Goal: Transaction & Acquisition: Purchase product/service

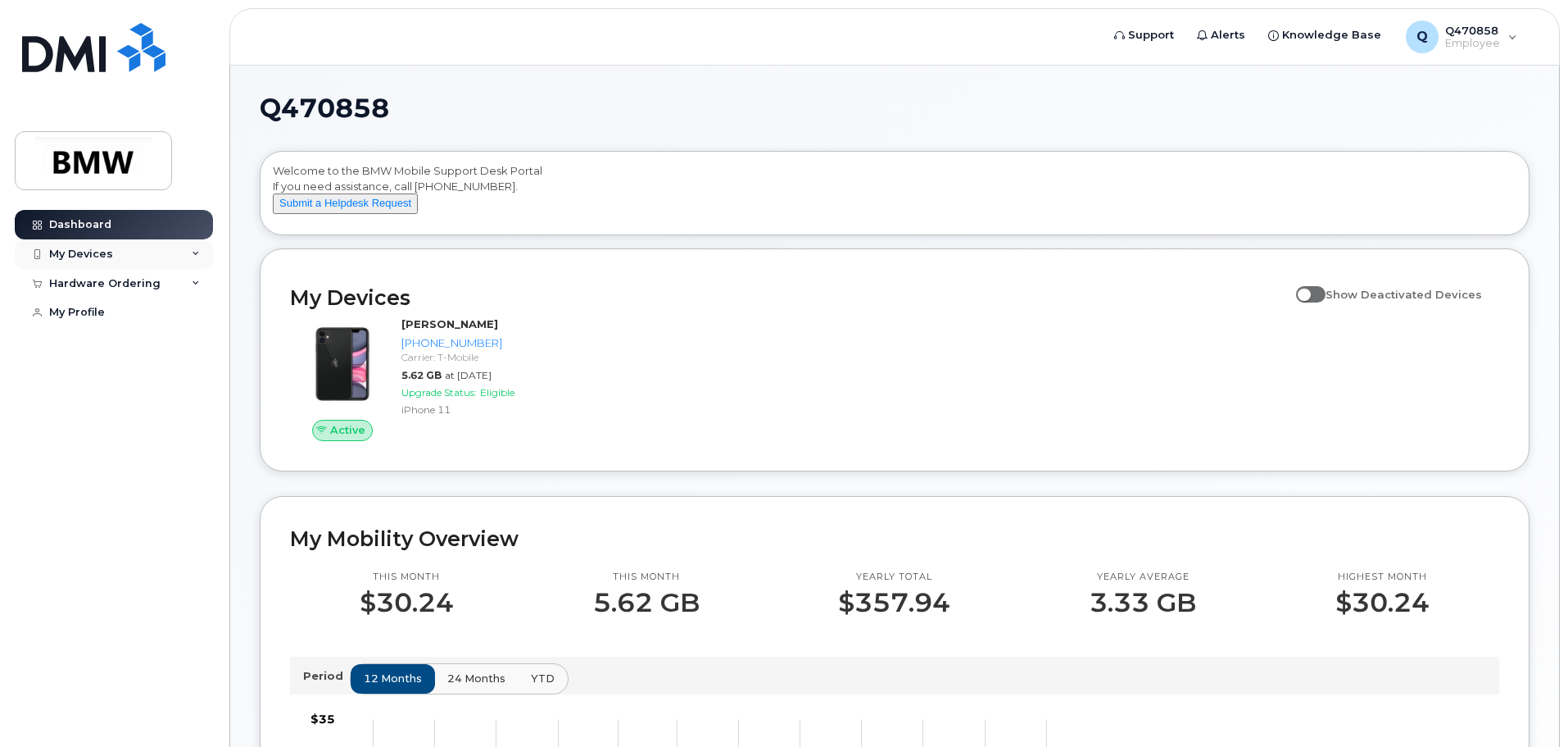
click at [197, 252] on icon at bounding box center [196, 253] width 8 height 8
click at [200, 282] on div "Hardware Ordering" at bounding box center [113, 283] width 198 height 29
click at [102, 315] on div "New Order" at bounding box center [88, 313] width 62 height 15
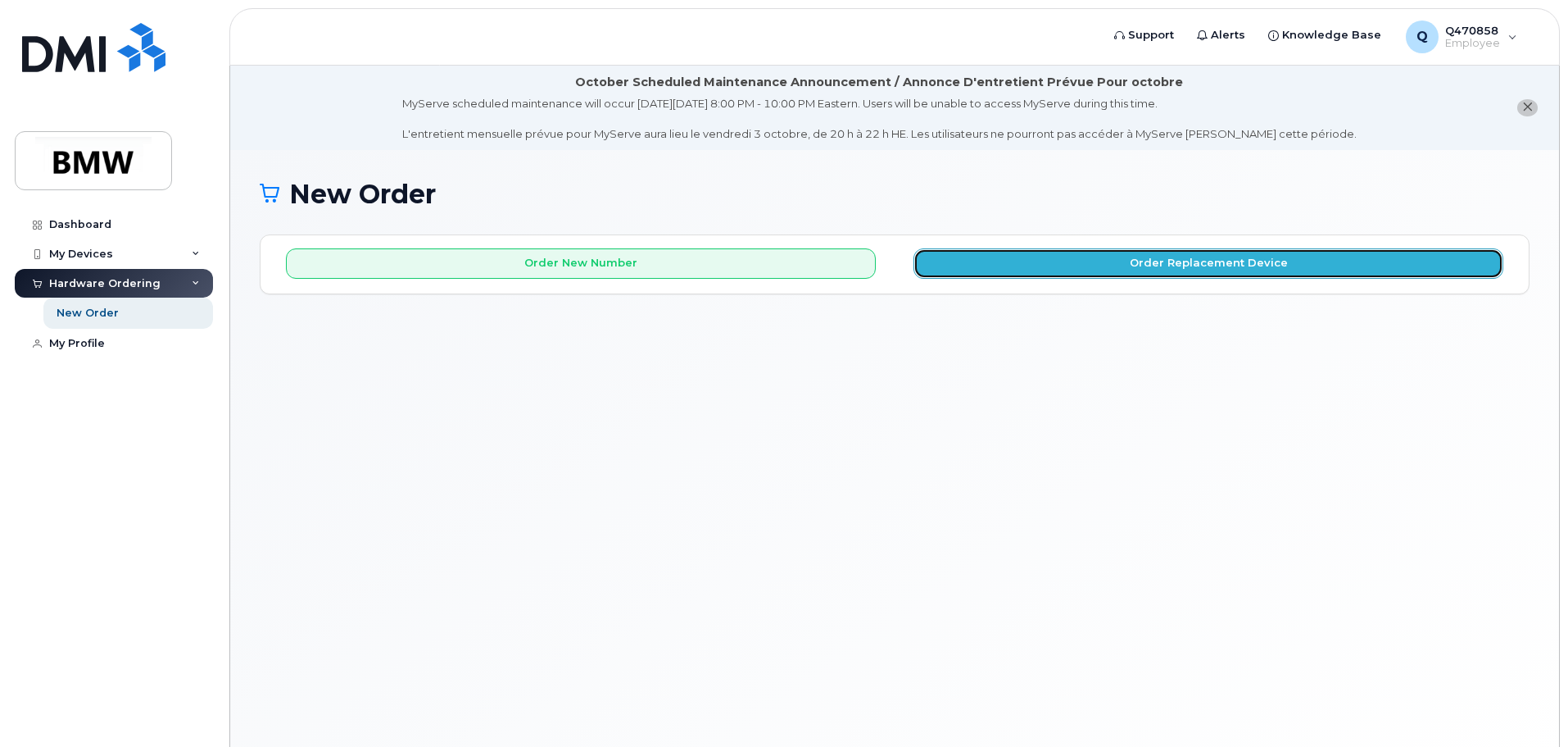
click at [1064, 266] on button "Order Replacement Device" at bounding box center [1209, 263] width 590 height 30
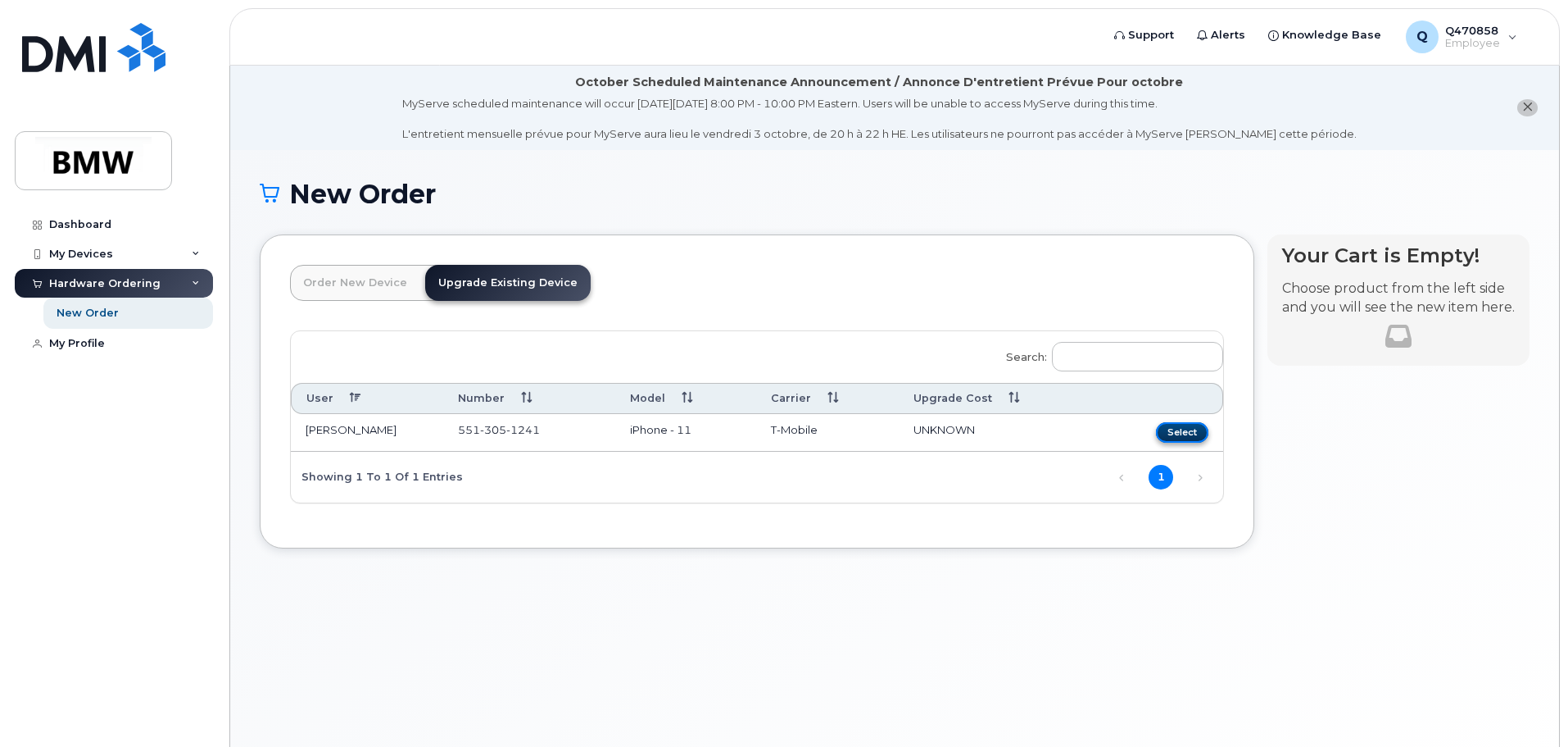
click at [1175, 430] on button "Select" at bounding box center [1181, 432] width 52 height 20
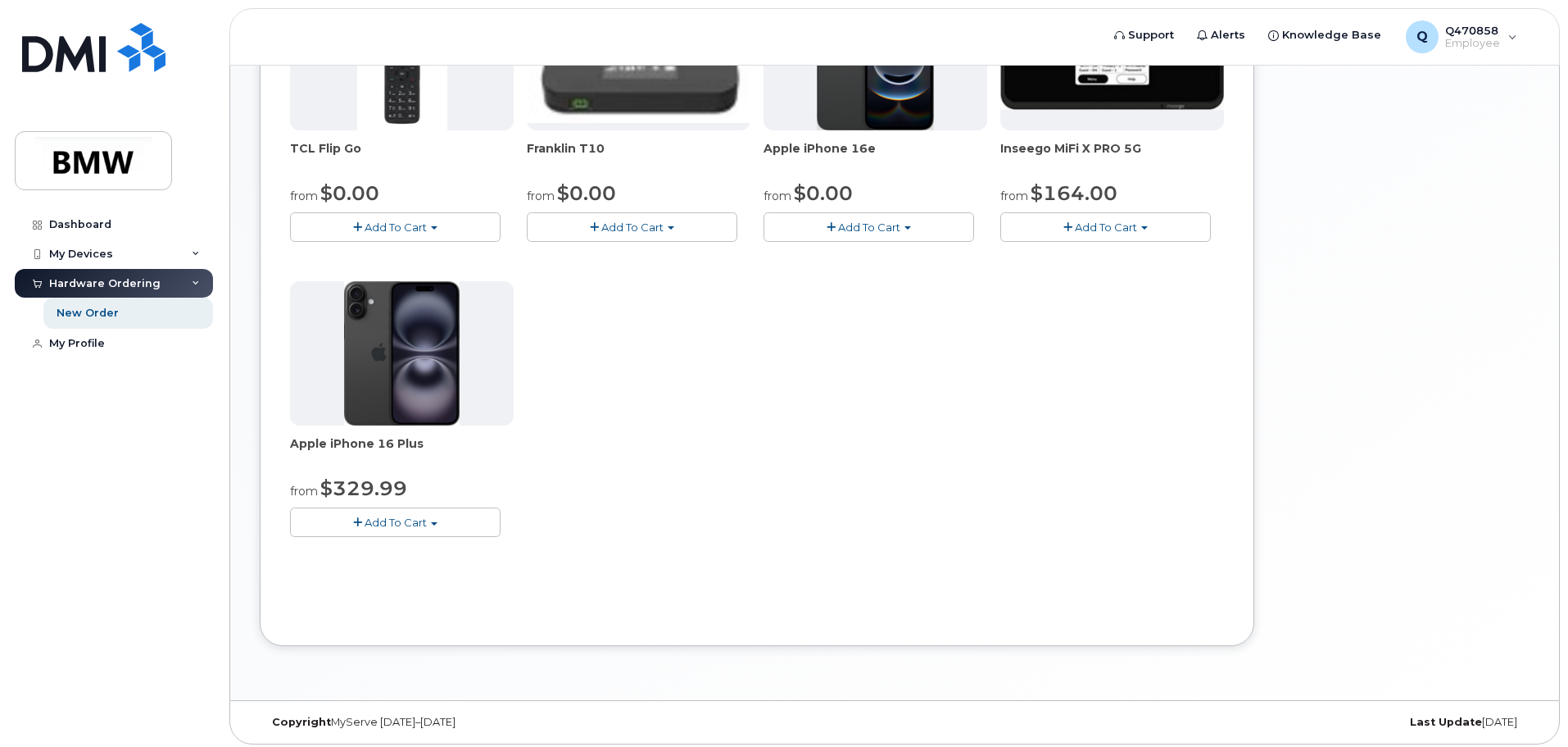
scroll to position [548, 0]
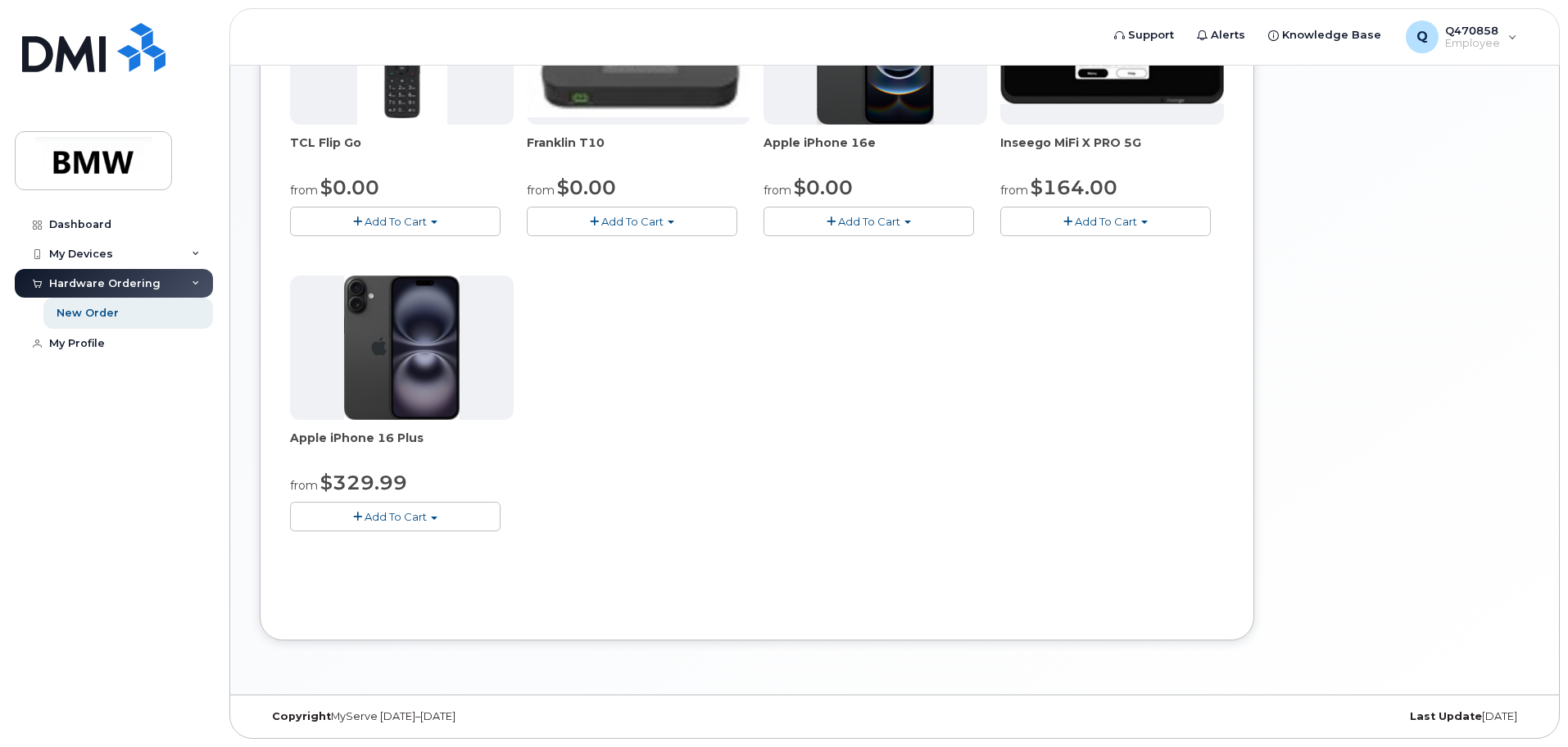
click at [434, 518] on span "button" at bounding box center [434, 518] width 6 height 4
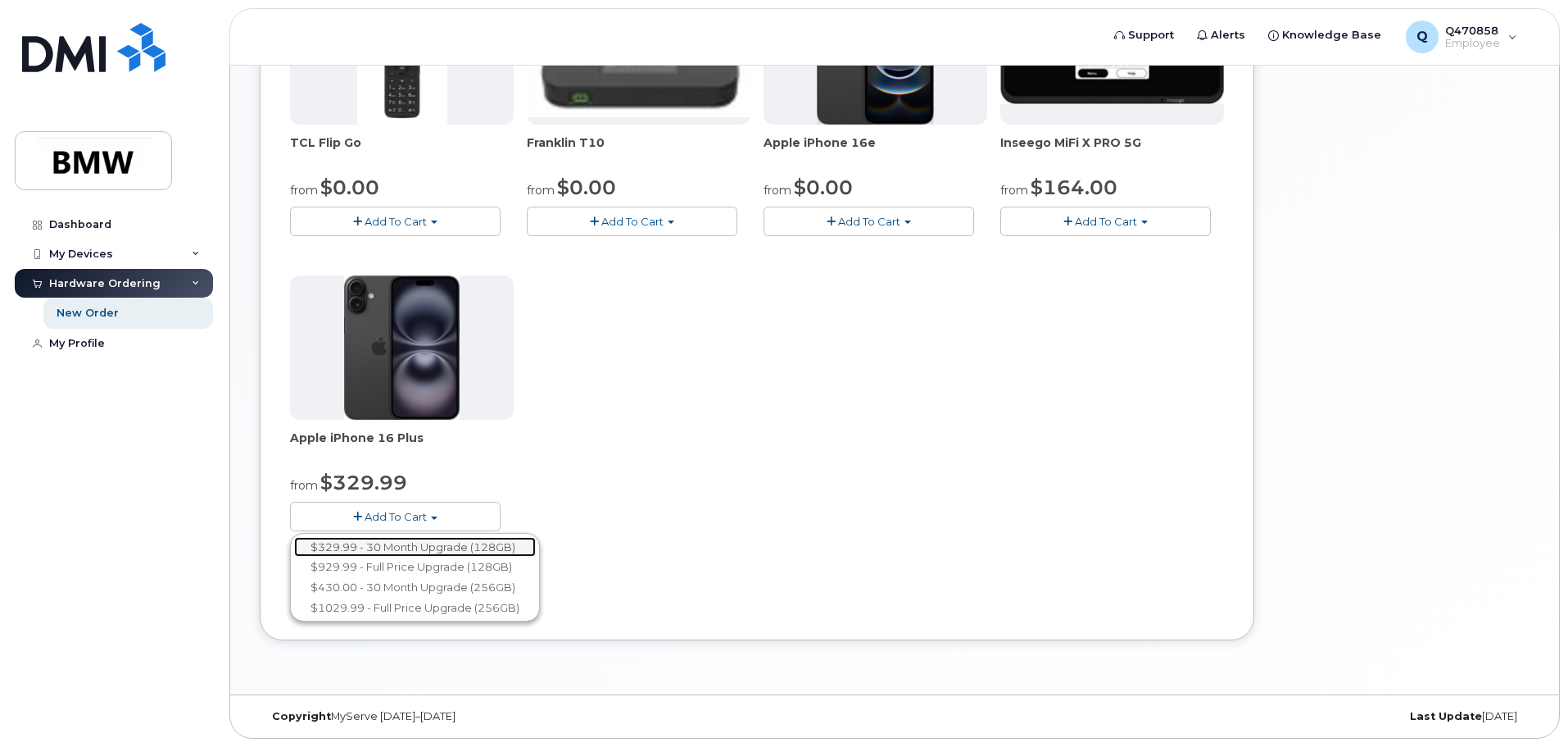
click at [440, 543] on link "$329.99 - 30 Month Upgrade (128GB)" at bounding box center [415, 547] width 242 height 20
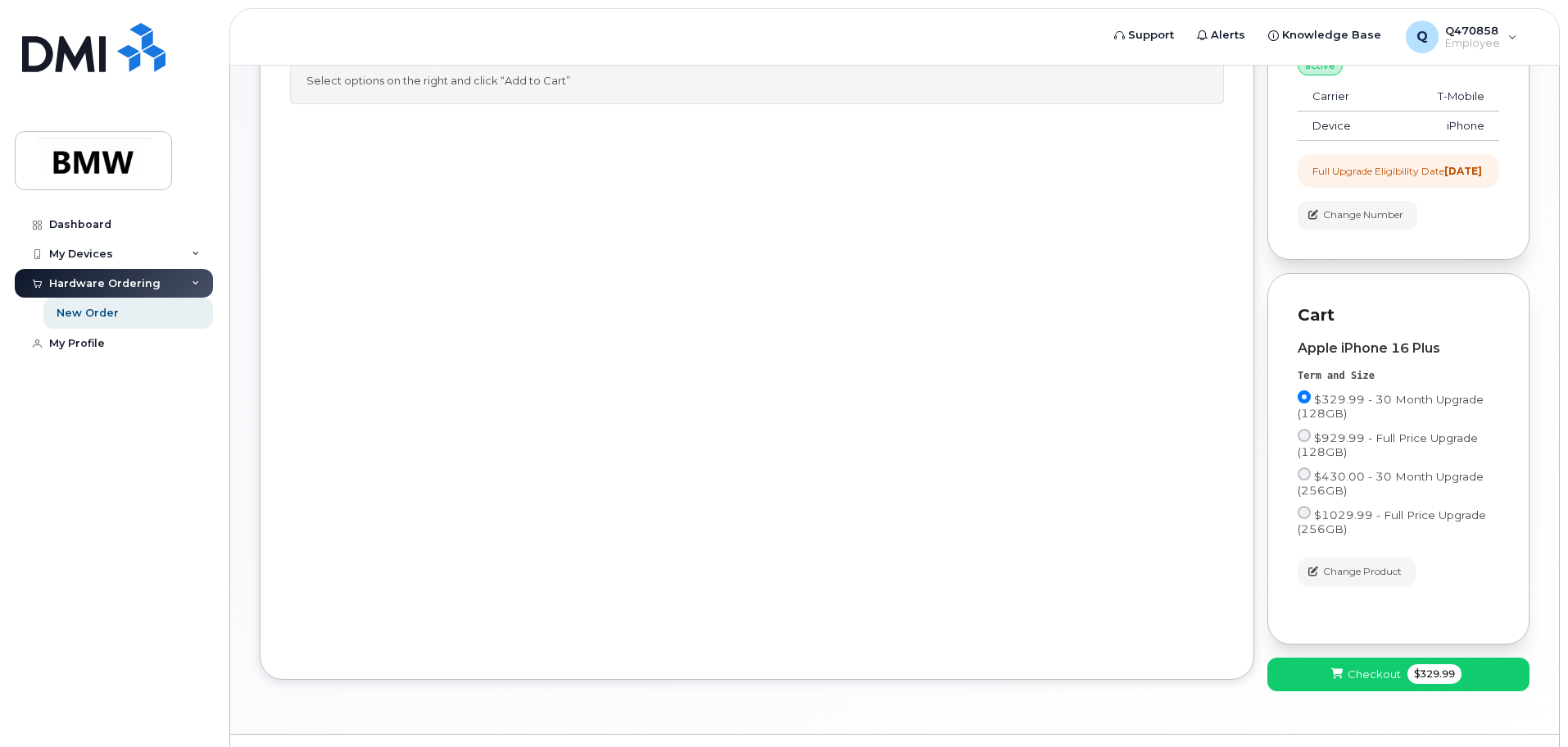
scroll to position [327, 0]
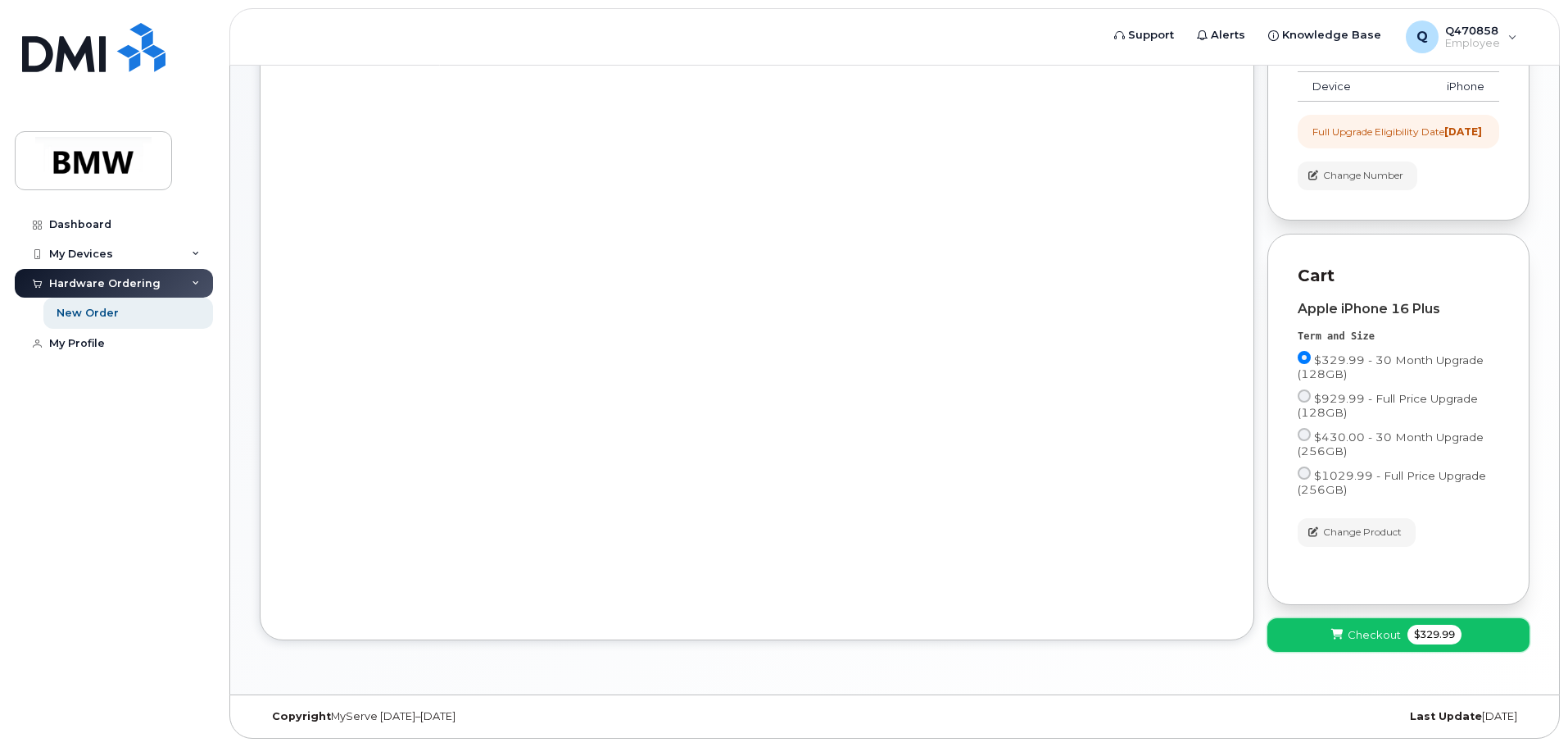
click at [1356, 636] on span "Checkout" at bounding box center [1374, 635] width 53 height 16
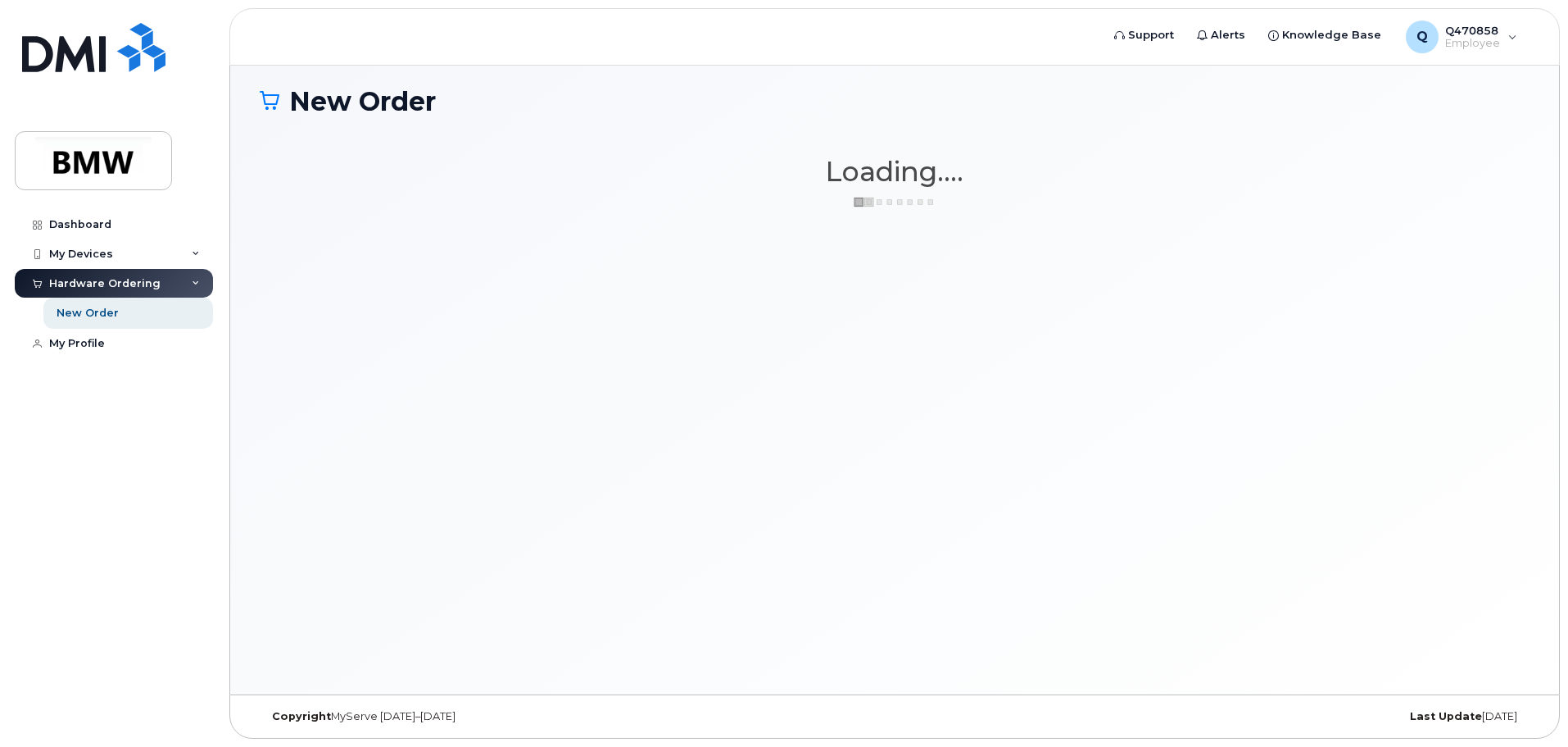
scroll to position [92, 0]
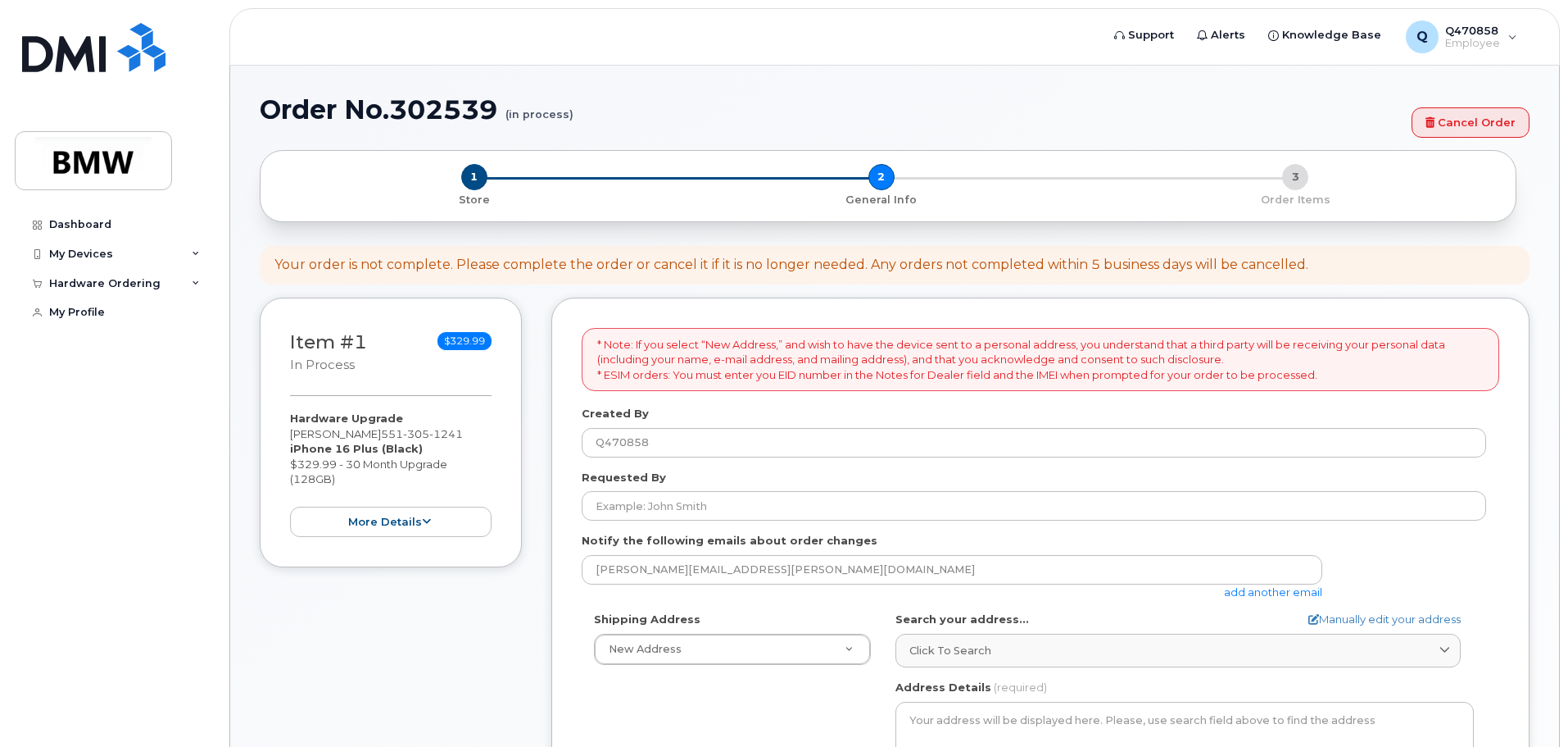
select select
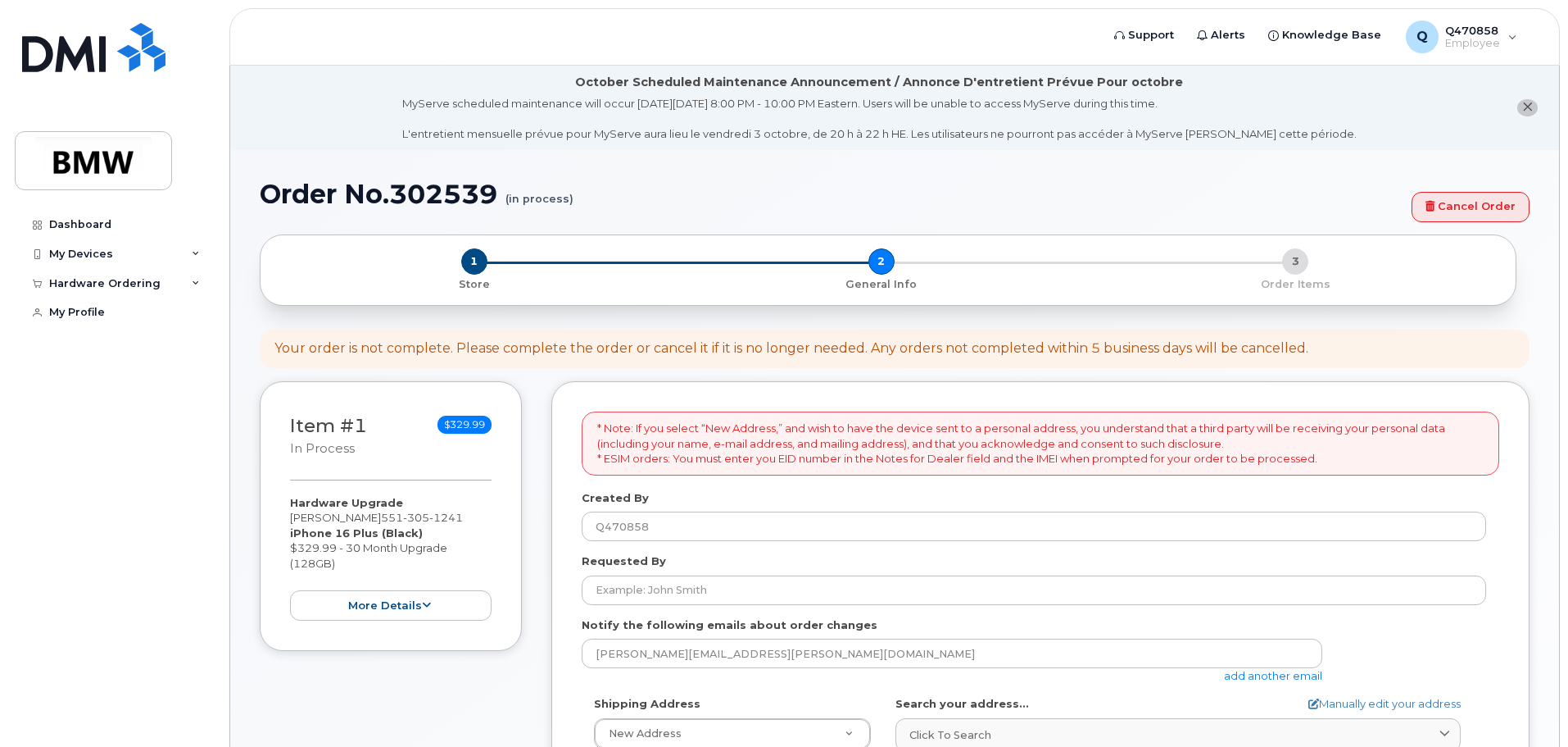
scroll to position [164, 0]
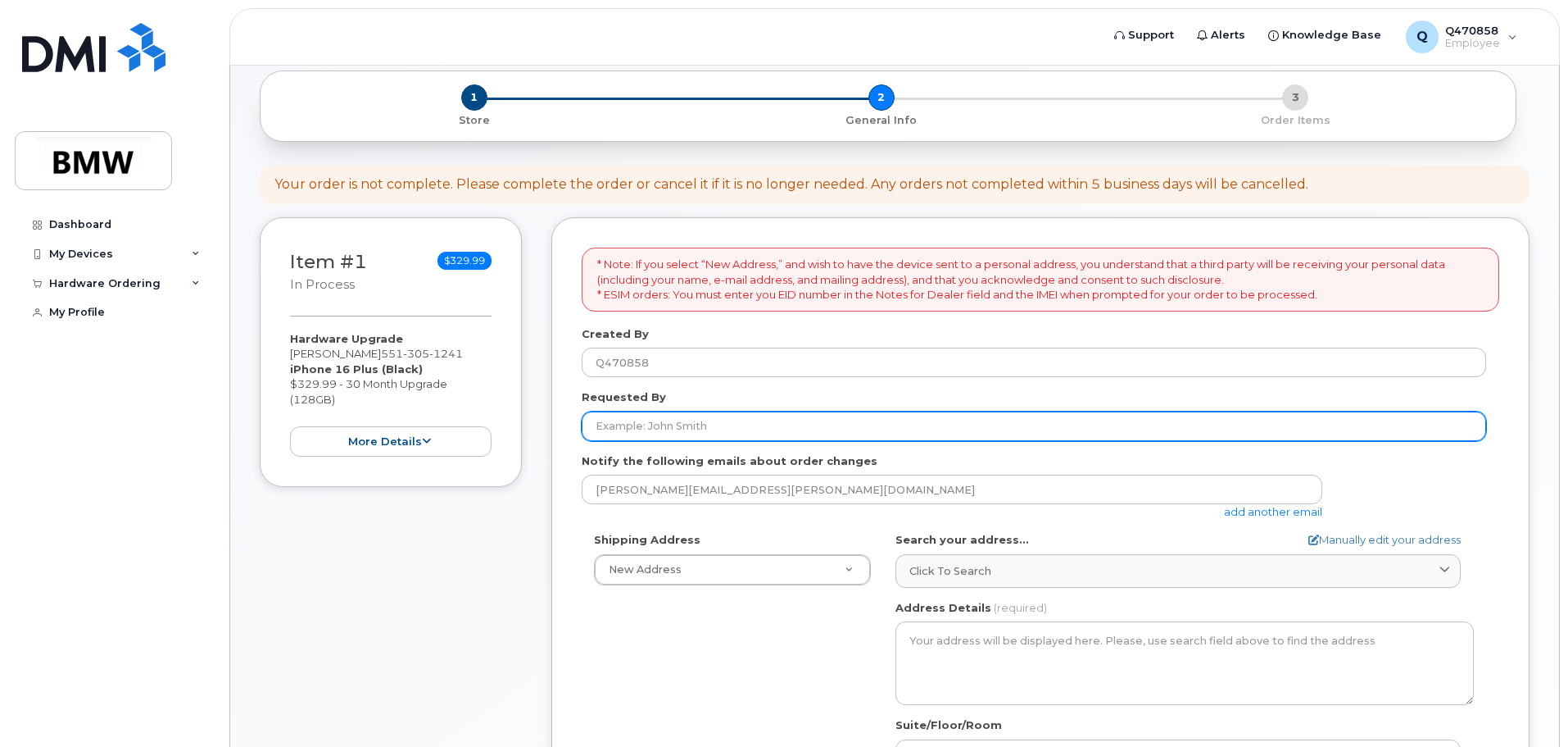
click at [766, 425] on input "Requested By" at bounding box center [1034, 426] width 905 height 29
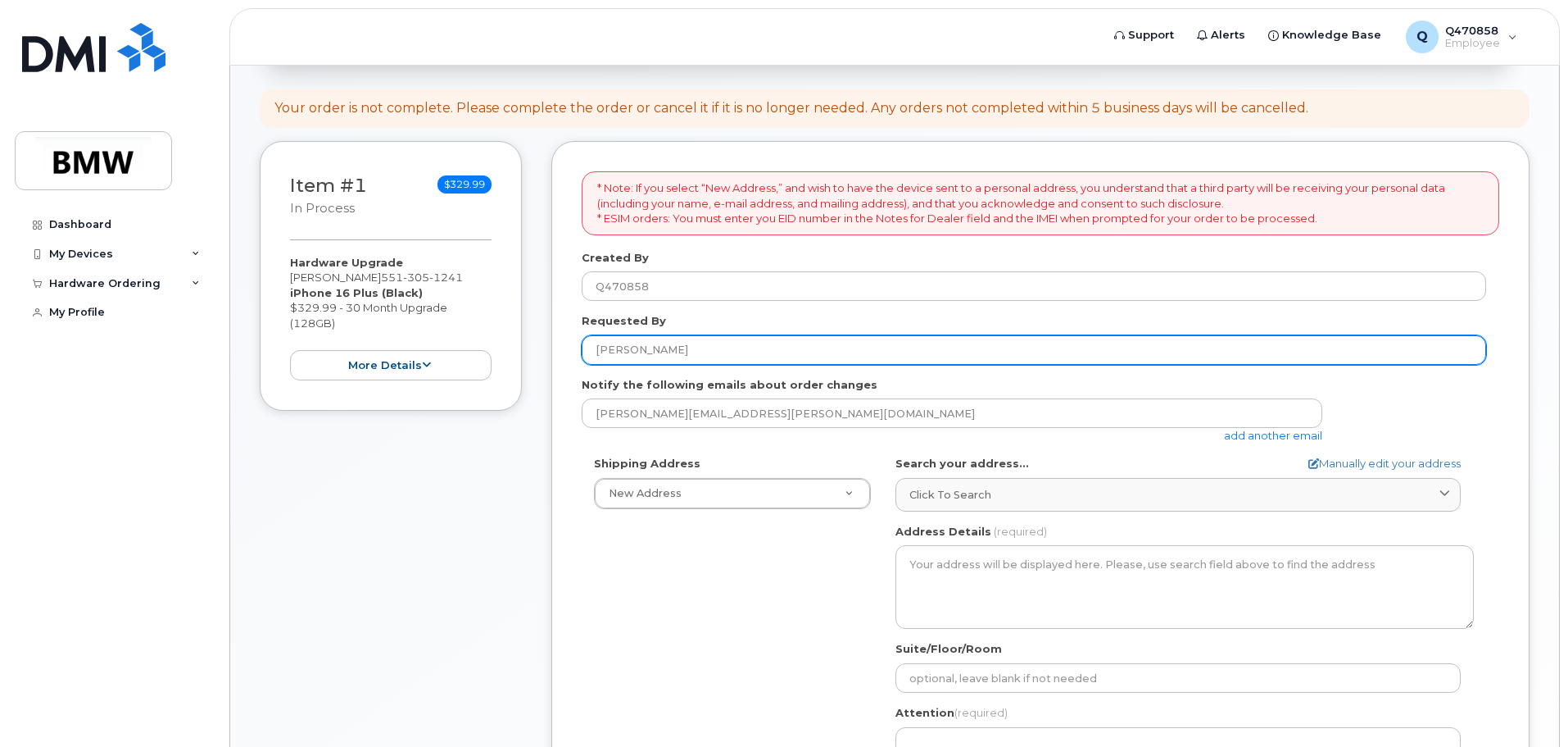
scroll to position [410, 0]
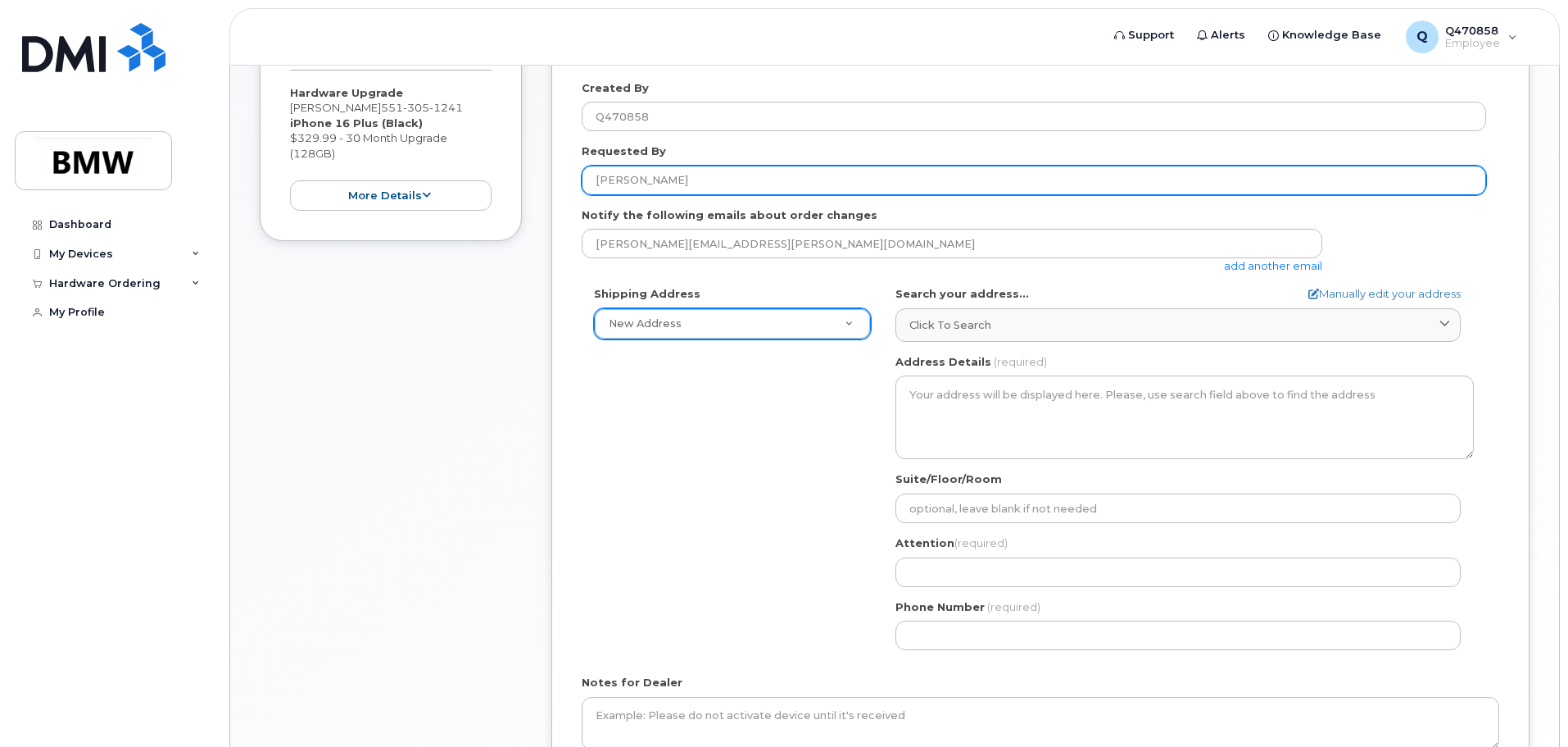
type input "[PERSON_NAME]"
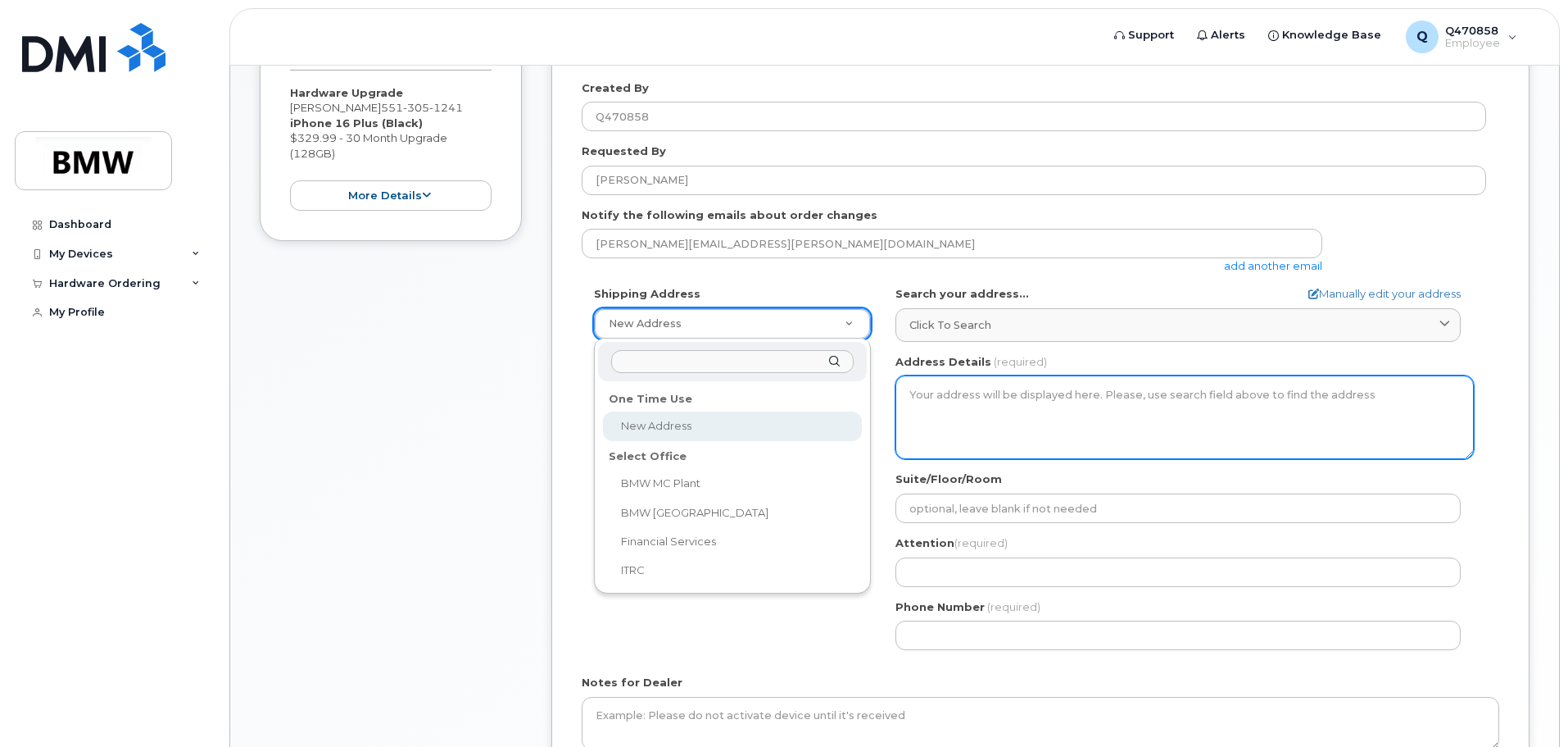
drag, startPoint x: 683, startPoint y: 421, endPoint x: 947, endPoint y: 393, distance: 265.5
select select
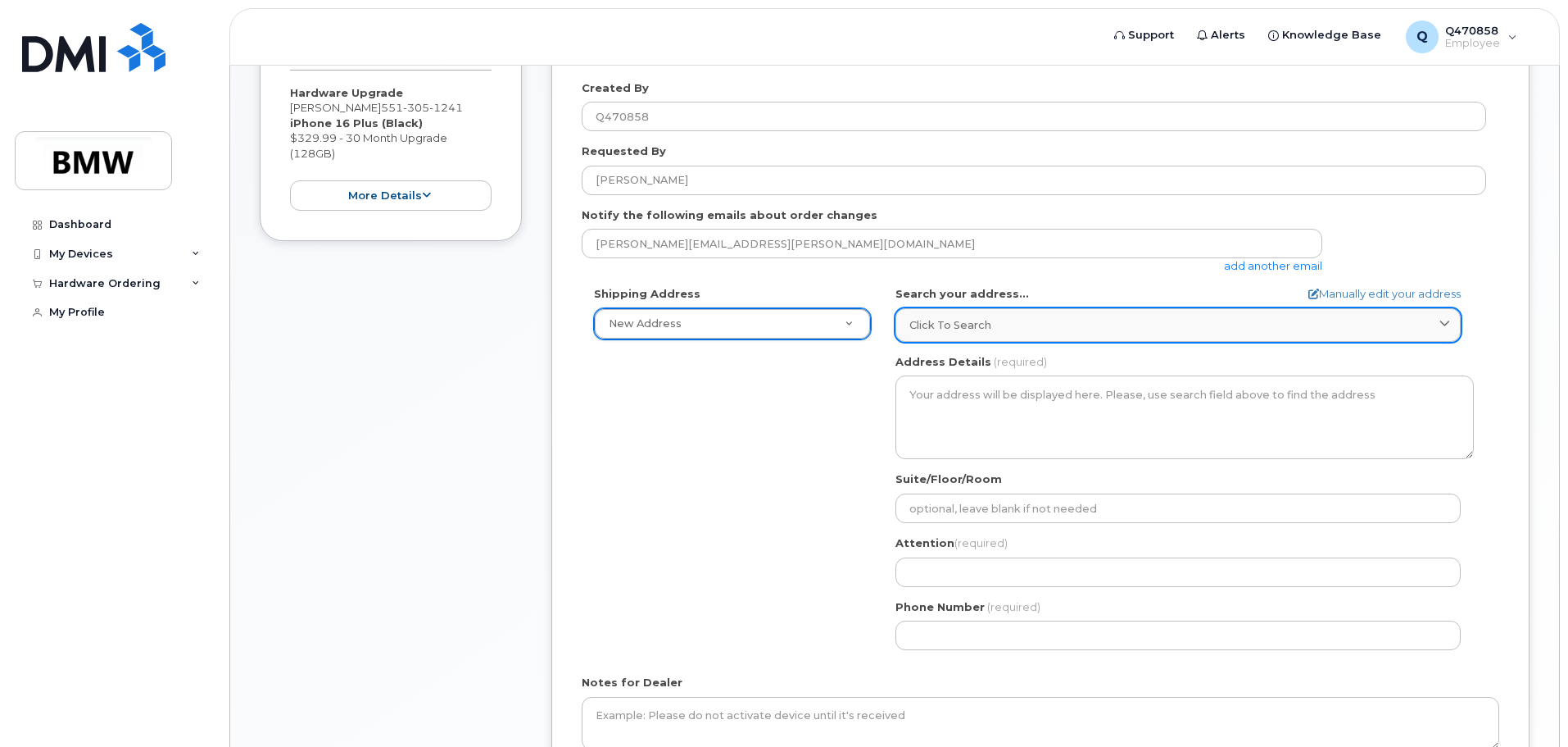
click at [1003, 338] on link "Click to search" at bounding box center [1178, 325] width 566 height 34
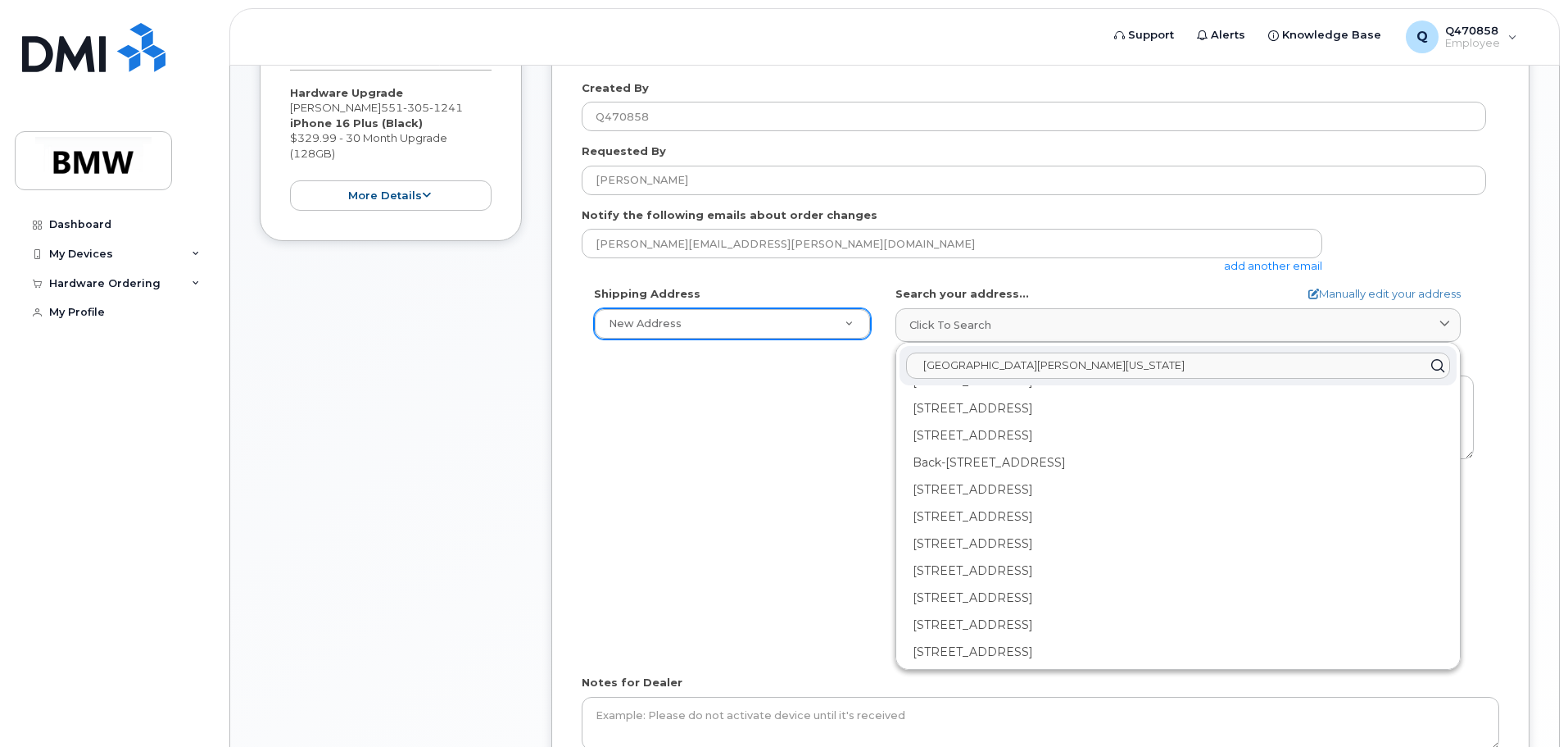
scroll to position [82, 0]
type input "752 leclerc Ave River vale new jersey"
click at [767, 435] on div "Shipping Address New Address New Address BMW MC Plant BMW North America Financi…" at bounding box center [1034, 475] width 905 height 377
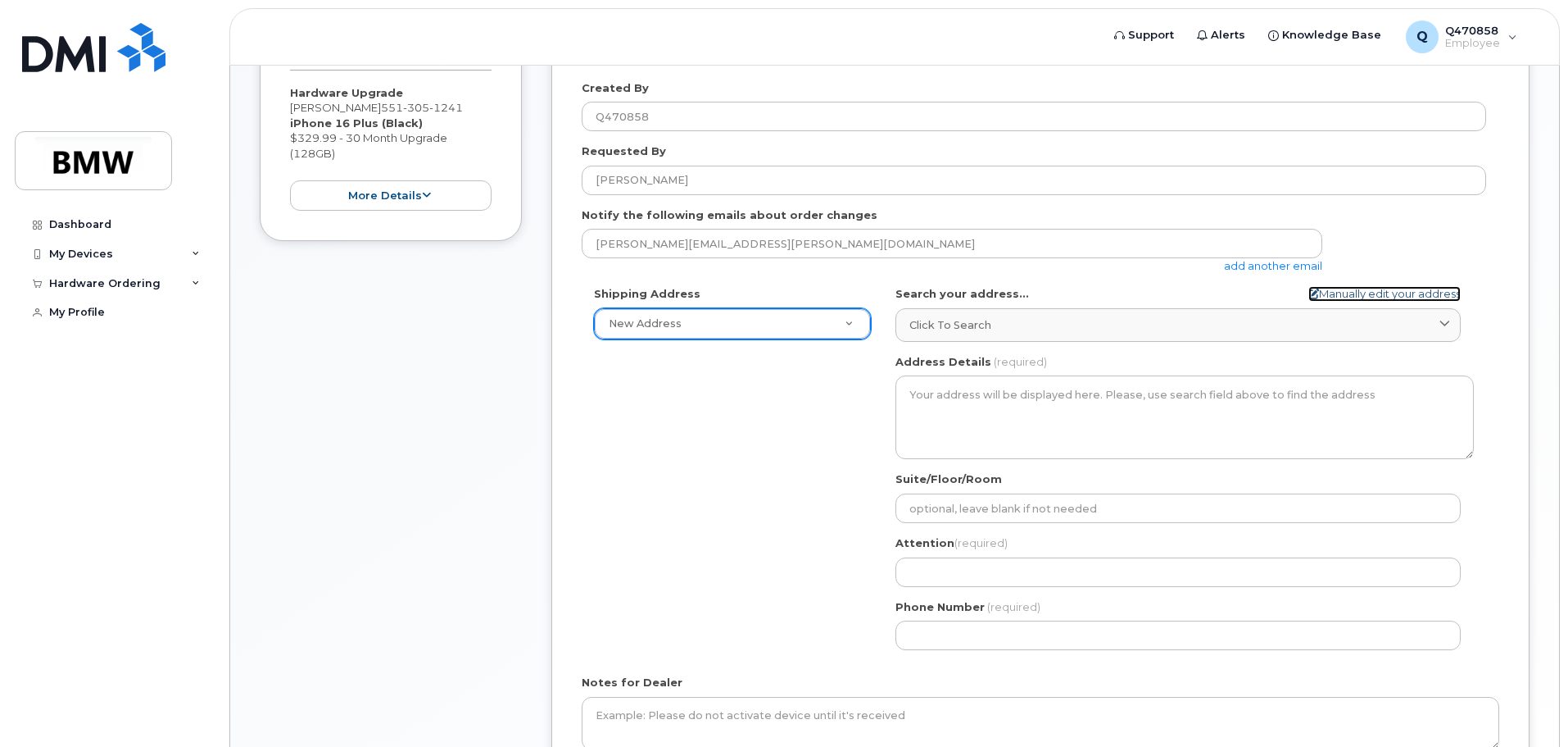
click at [1364, 295] on link "Manually edit your address" at bounding box center [1384, 293] width 153 height 16
select select
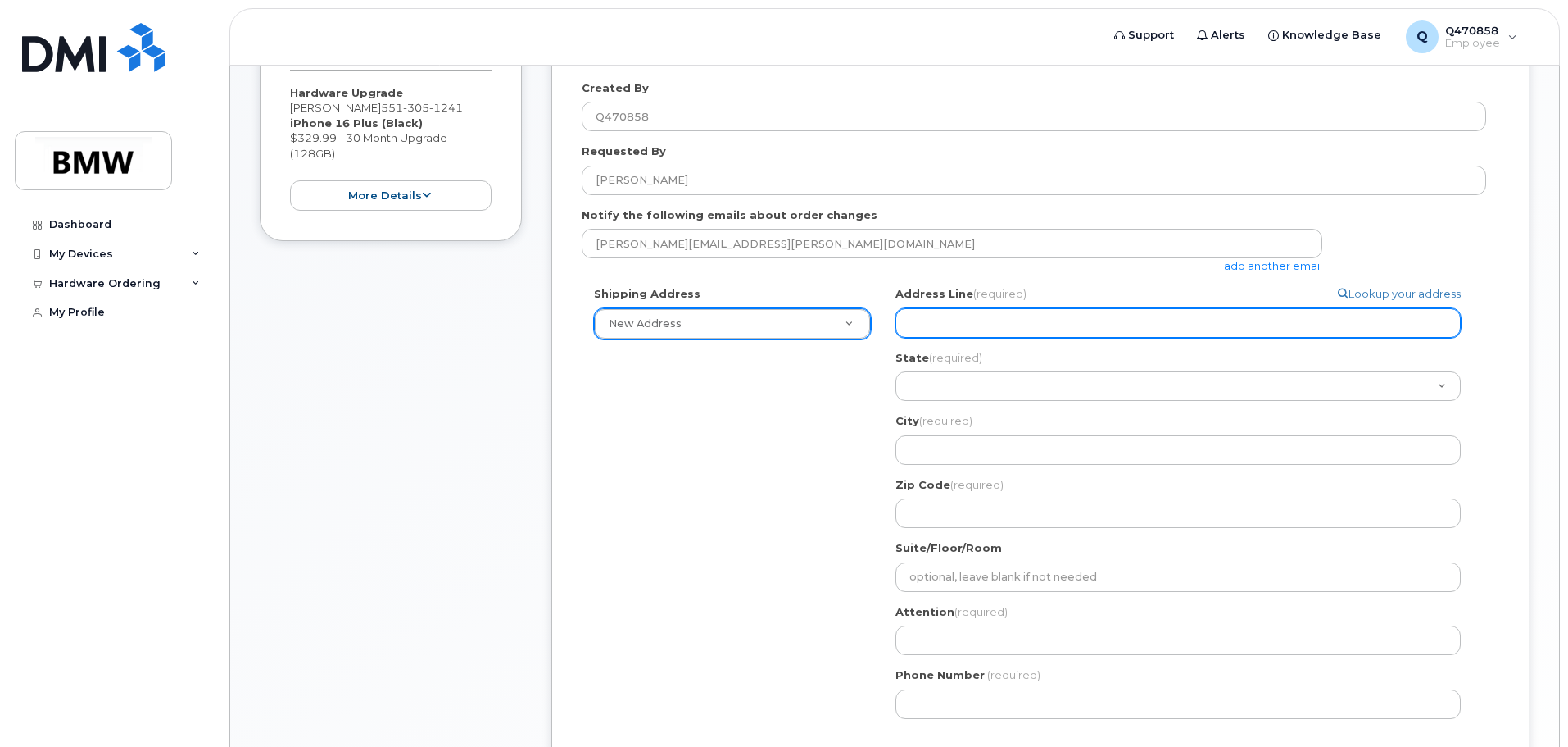
click at [1086, 308] on input "Address Line (required)" at bounding box center [1178, 323] width 566 height 29
select select
type input "7"
select select
type input "75"
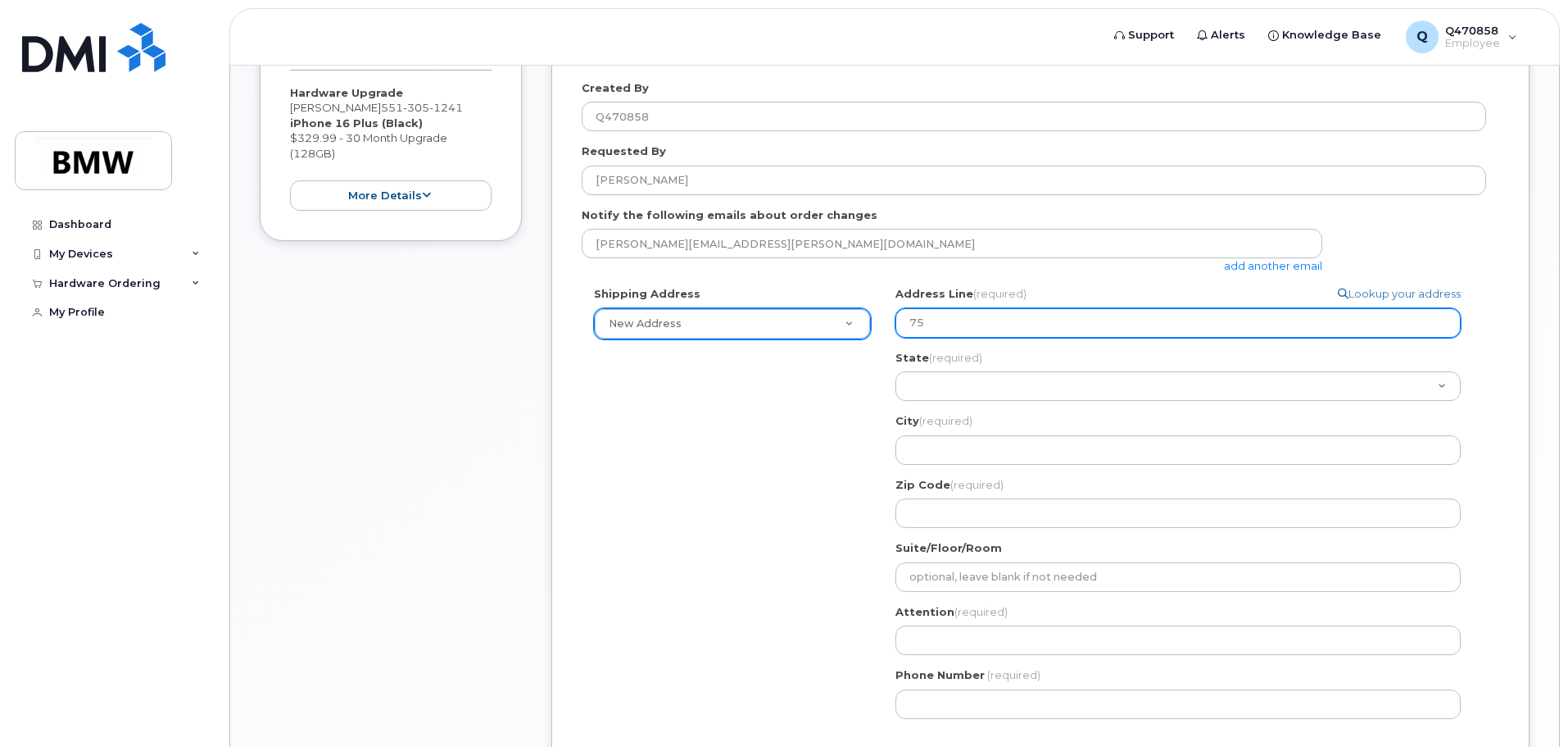
select select
type input "752"
select select
type input "752 L"
select select
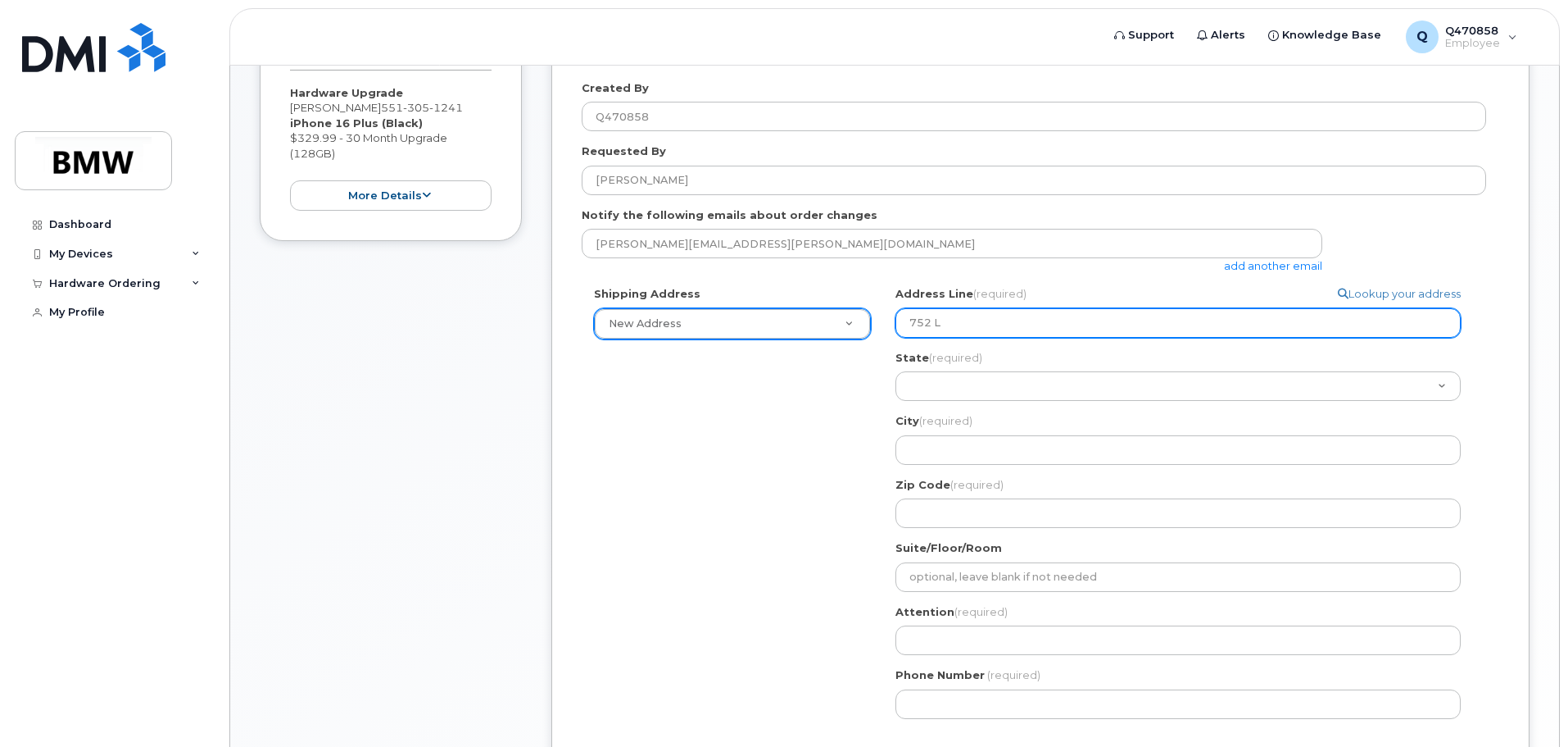
type input "752 Le"
select select
type input "752 Ler"
select select
type input "752 Le"
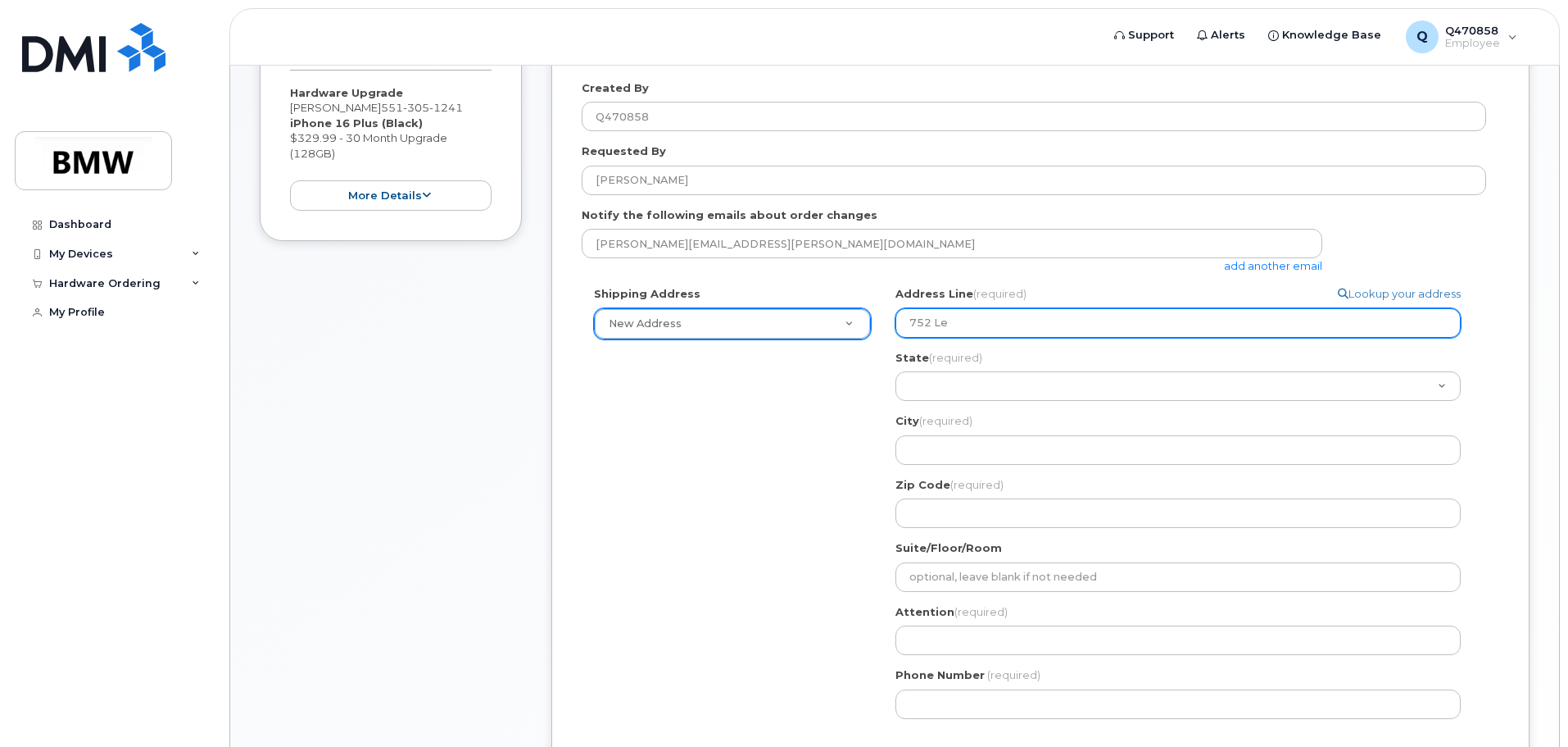
select select
type input "752 LeC"
select select
type input "752 LeCl"
select select
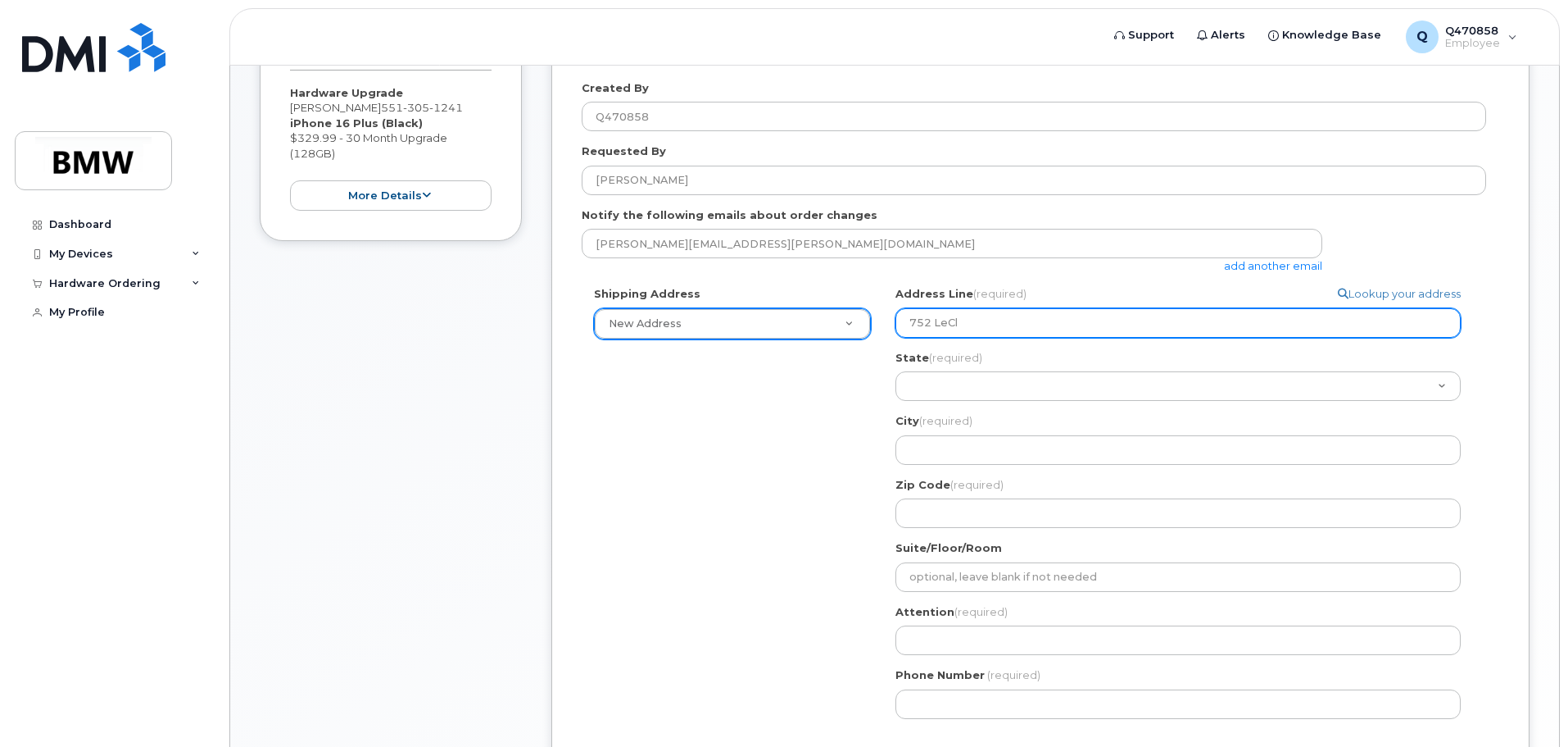
type input "752 LeCle"
select select
type input "752 LeCler"
select select
type input "752 LeClerc"
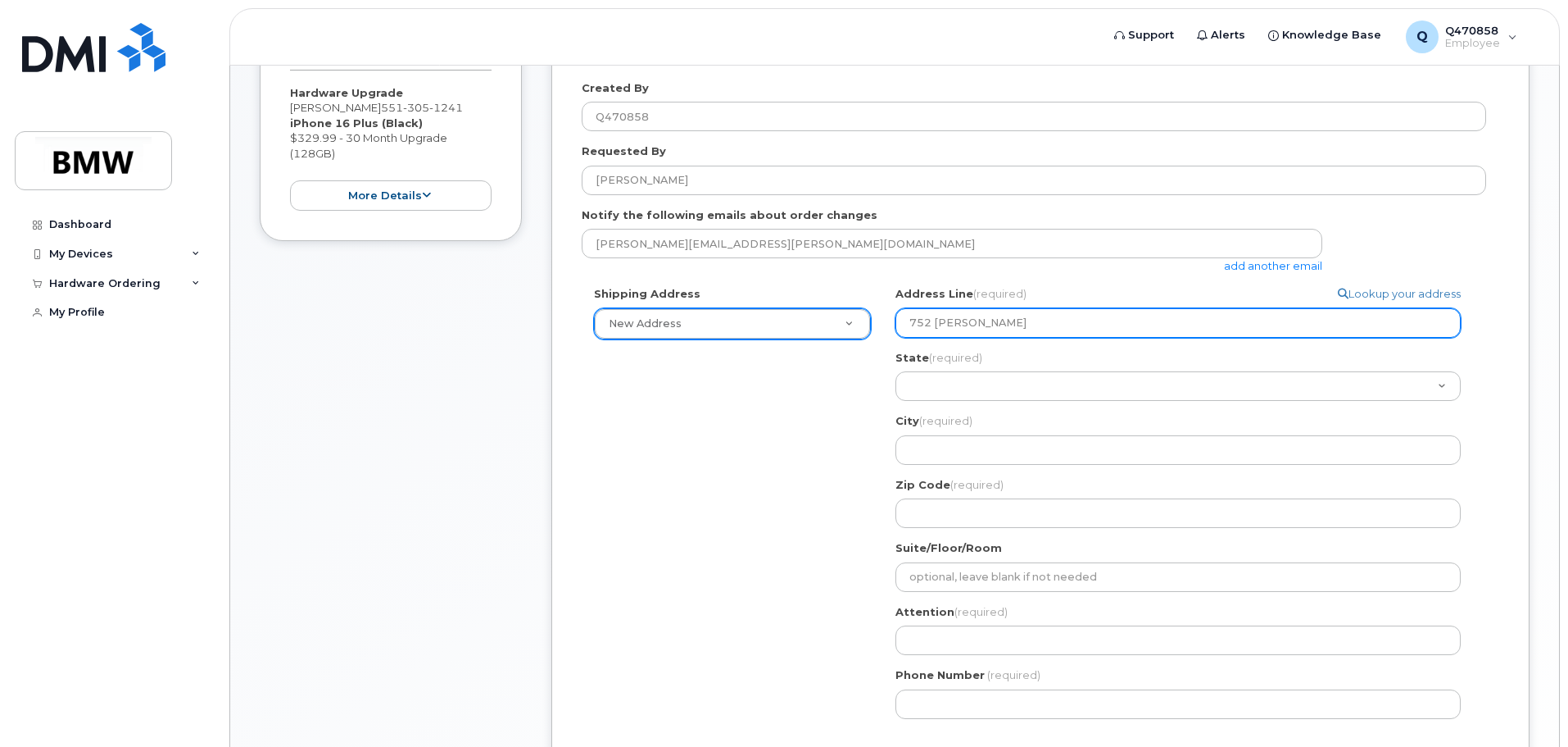
select select
type input "752 LeClerc A"
select select
type input "752 LeClerc Av"
select select
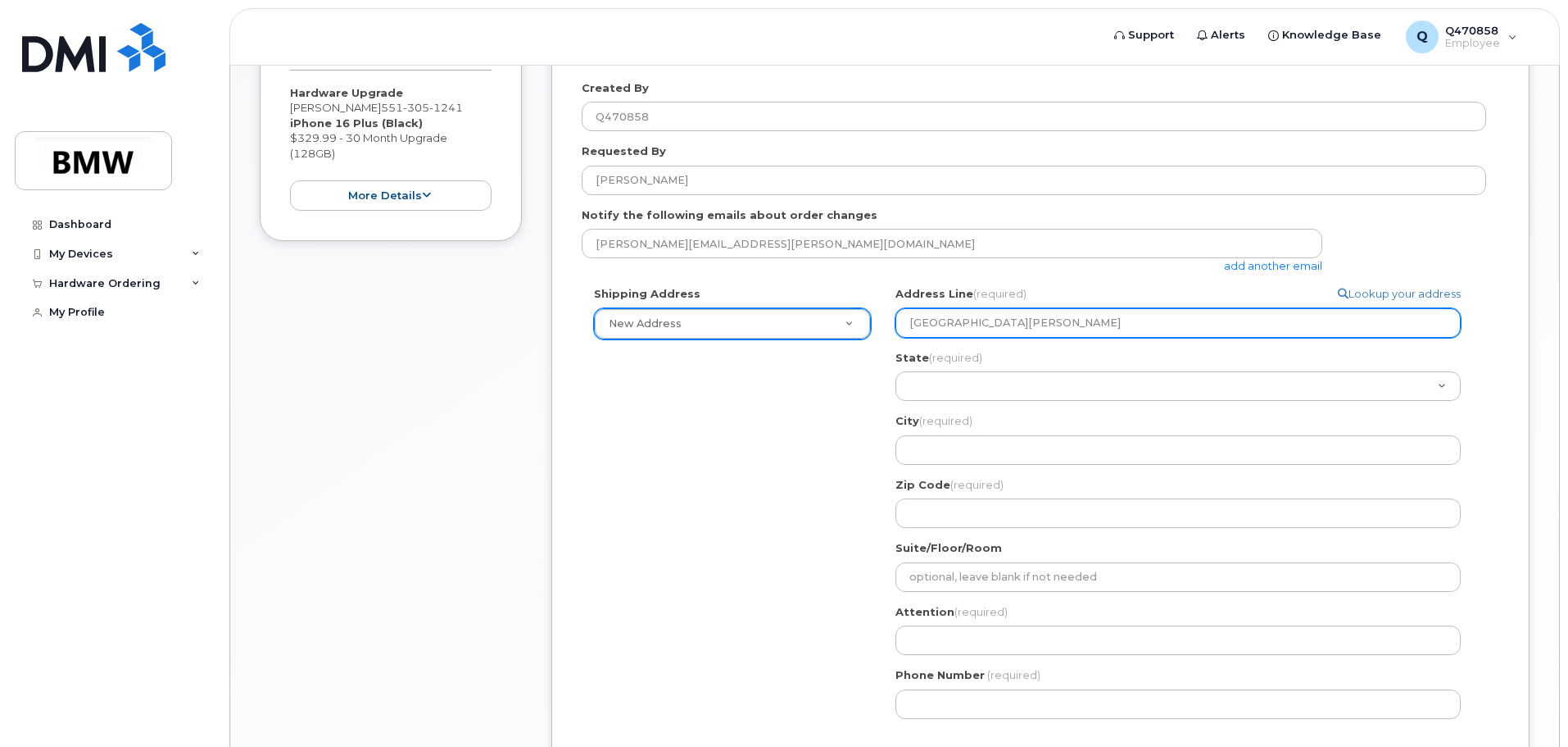
type input "752 LeClerc Ave"
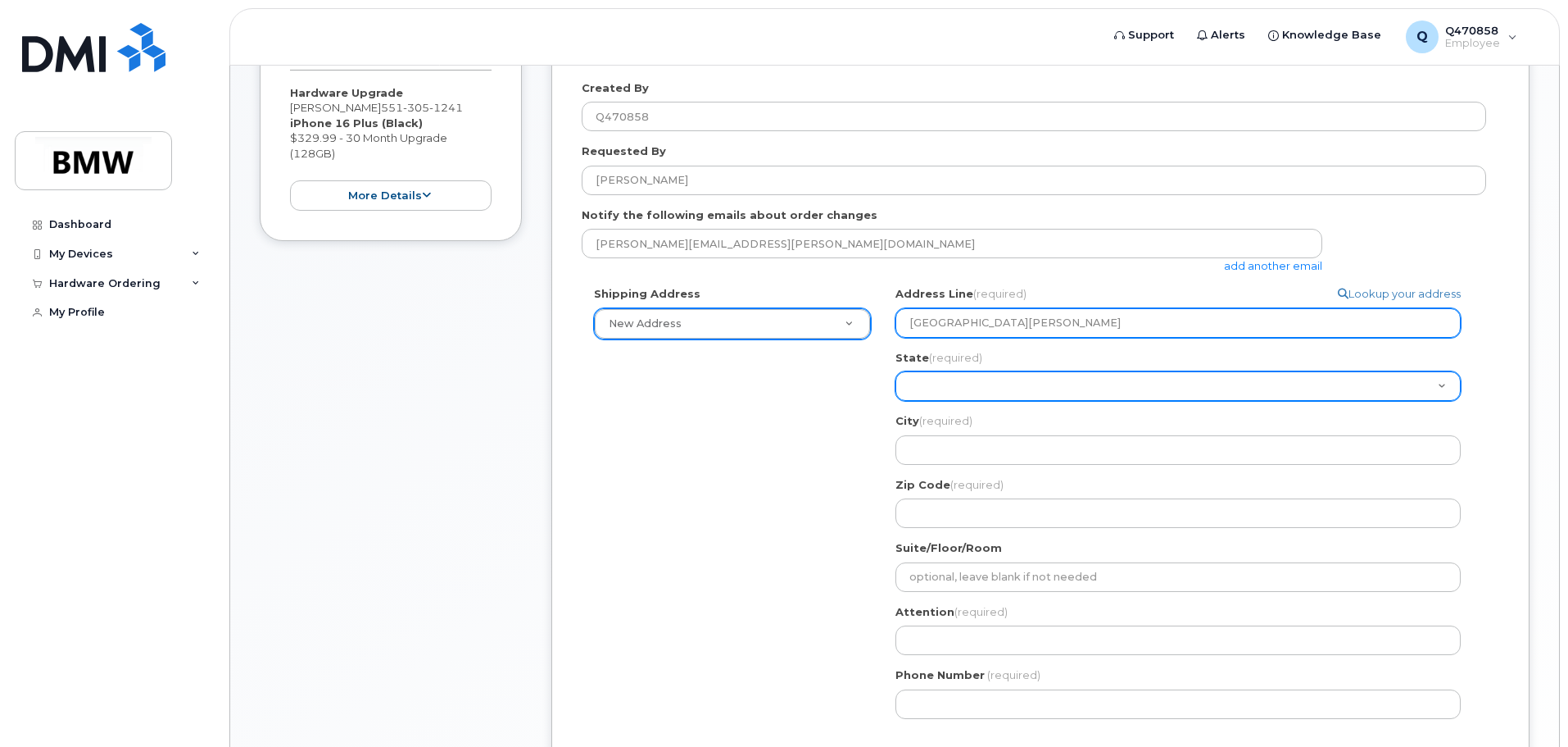
select select "NE"
select select
select select "NV"
select select
select select "NH"
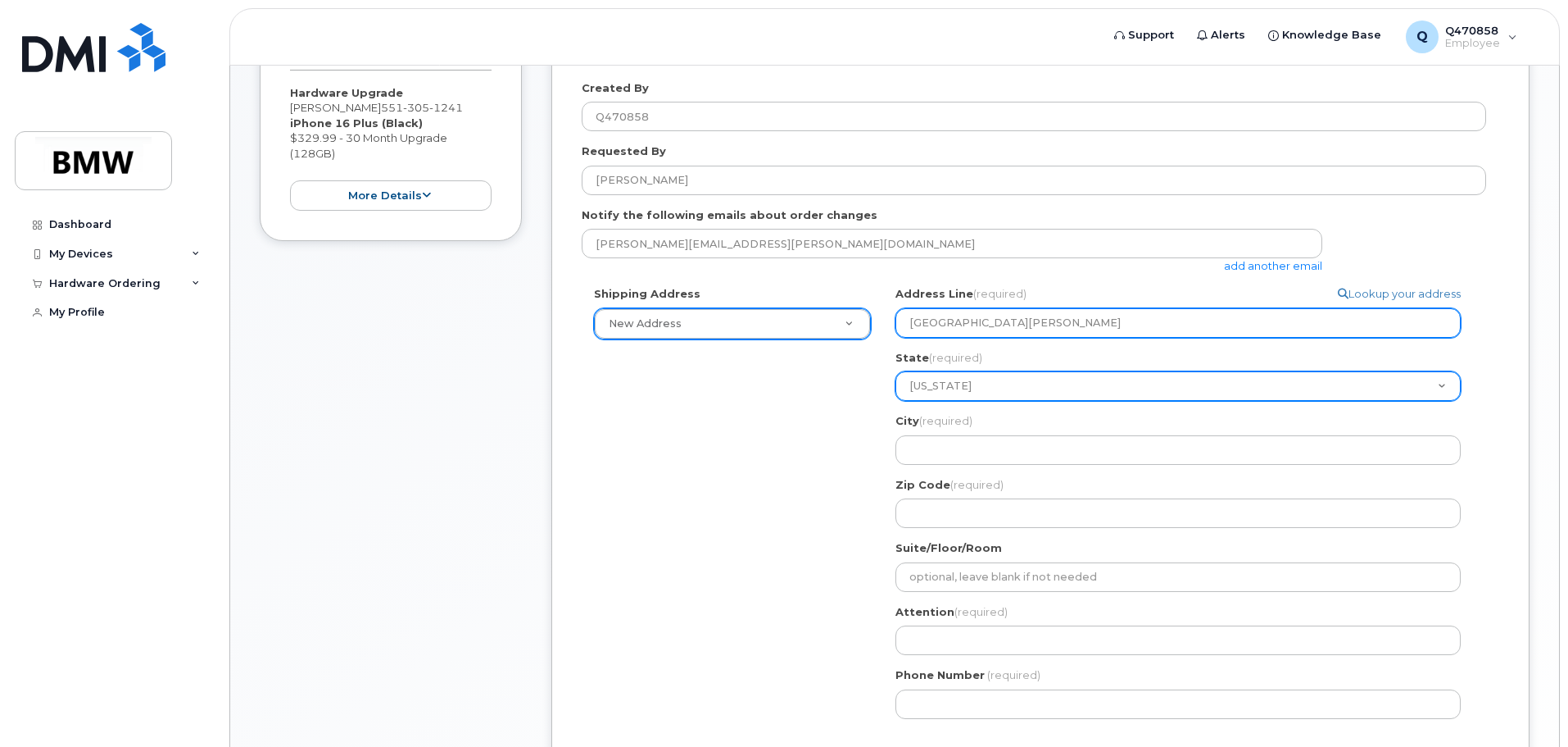
select select
select select "NJ"
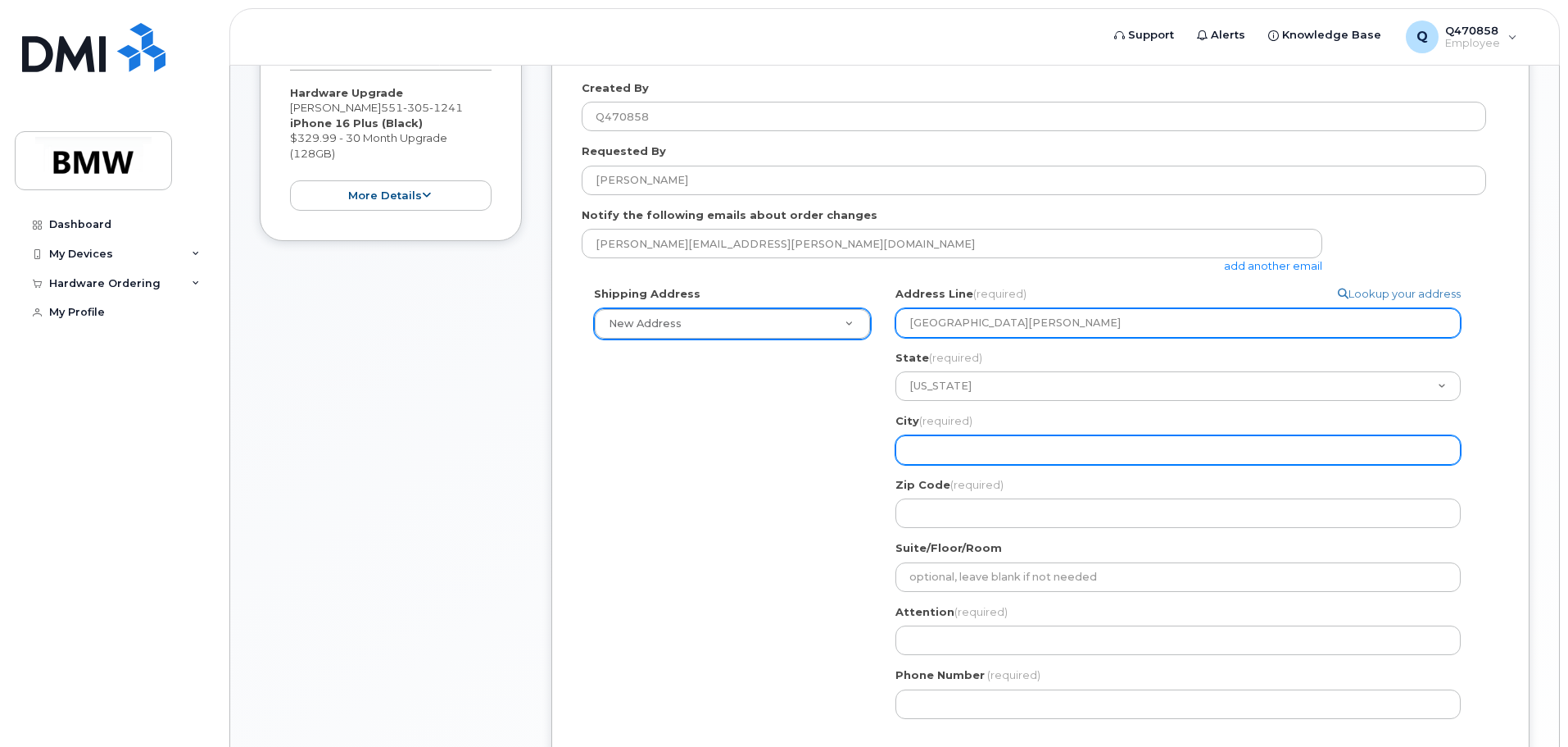
select select
type input "R"
select select
type input "Riv"
select select
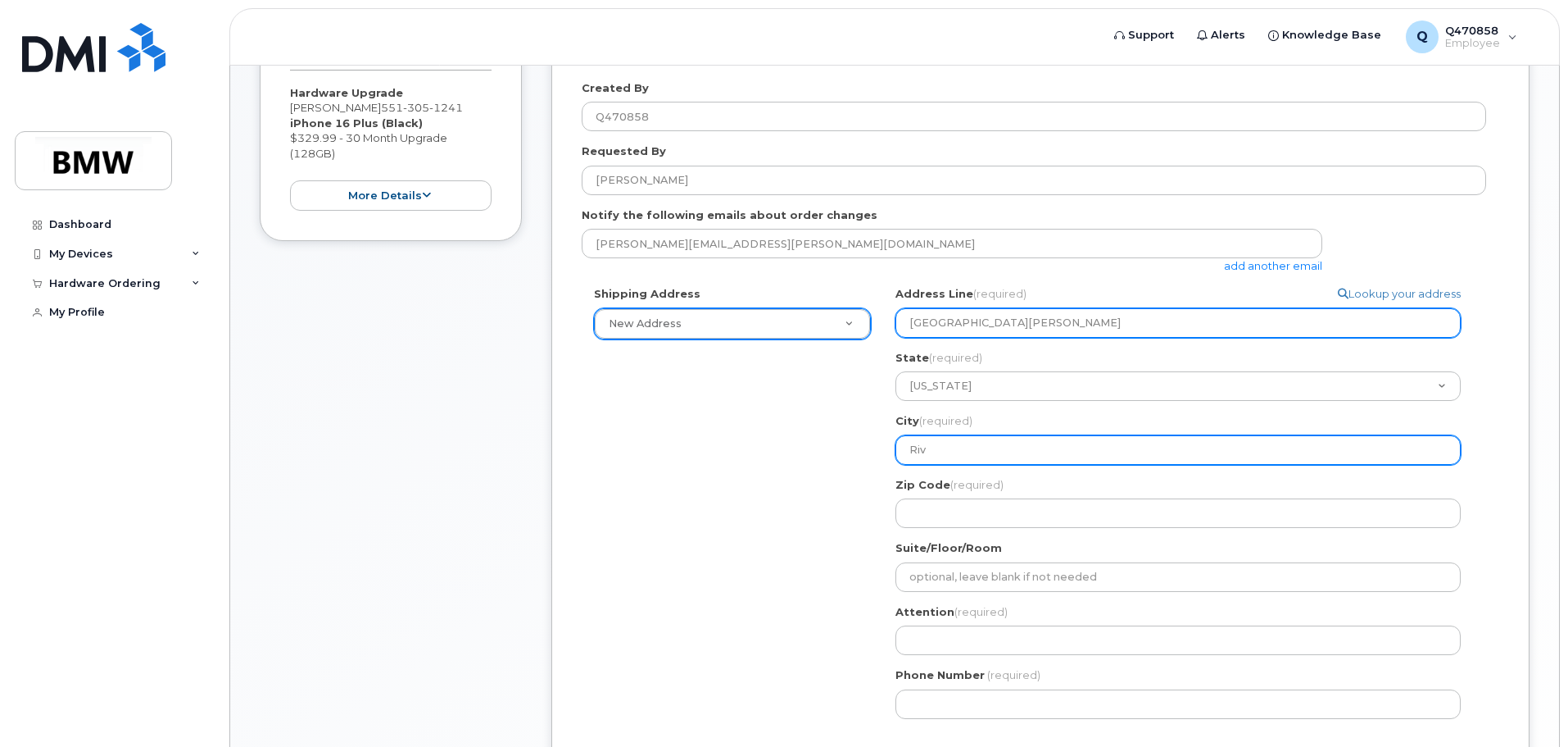
type input "Rive"
select select
type input "River"
select select
type input "River V"
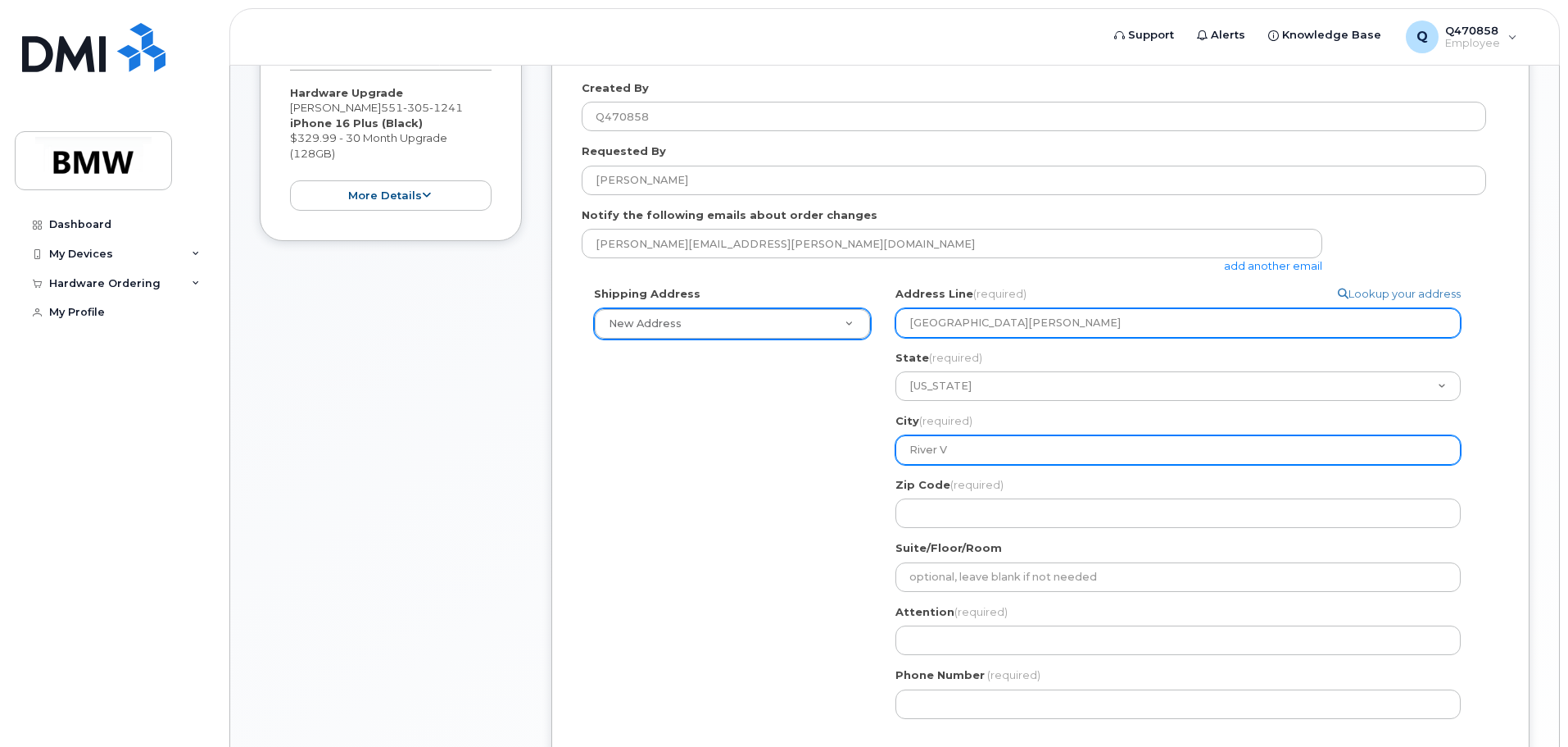
select select
type input "River Va"
select select
type input "River Val"
select select
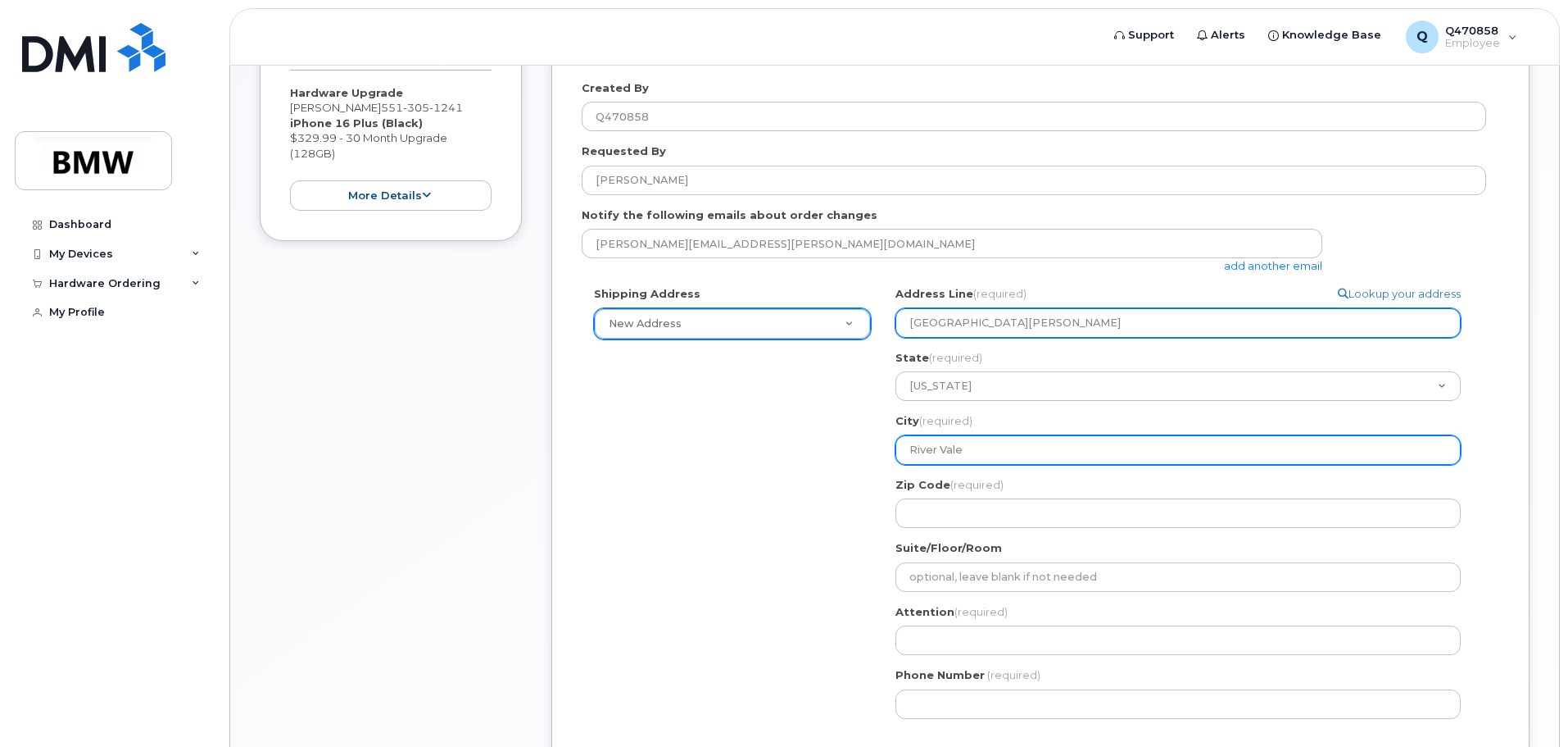
type input "River Vale"
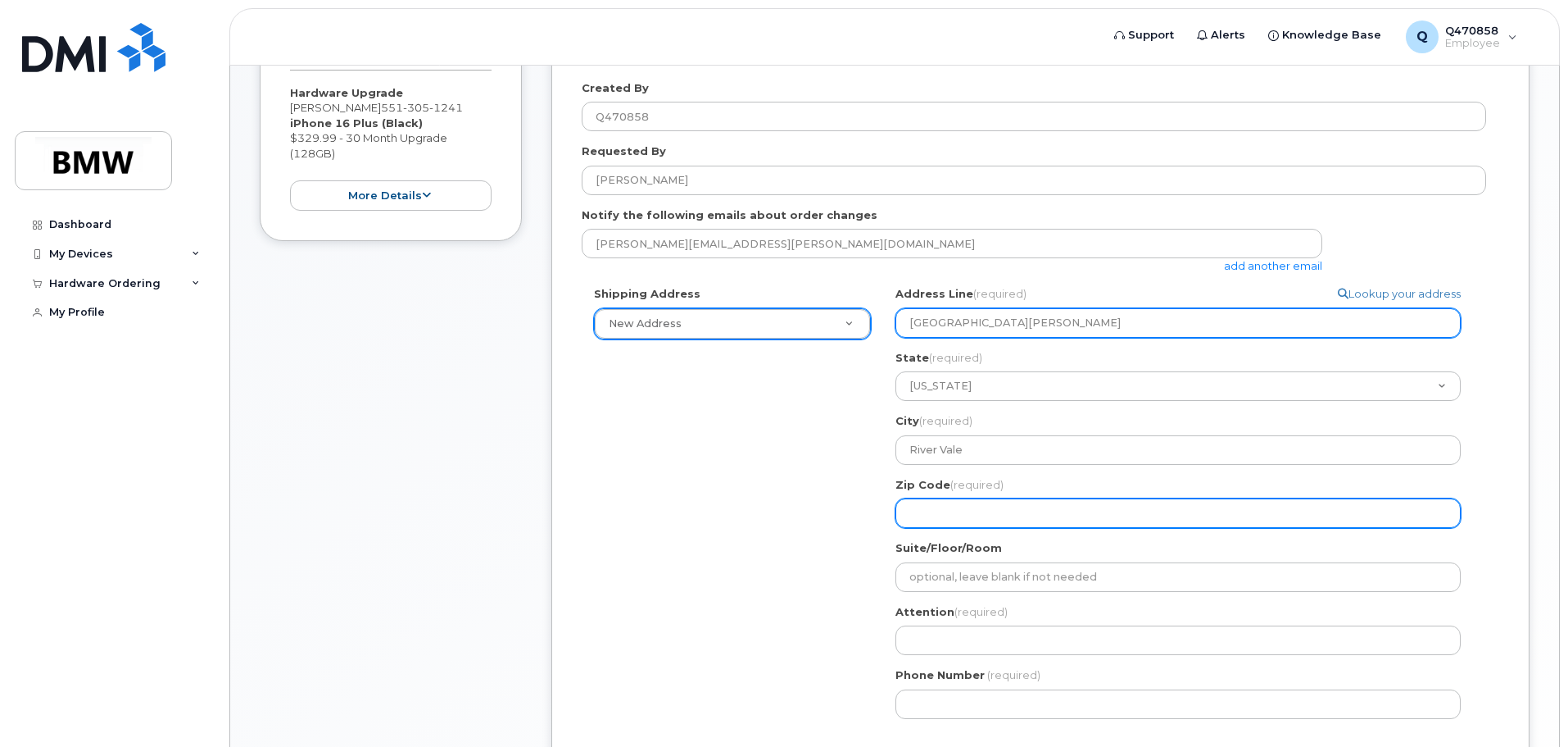
select select
type input "0"
select select
type input "07"
select select
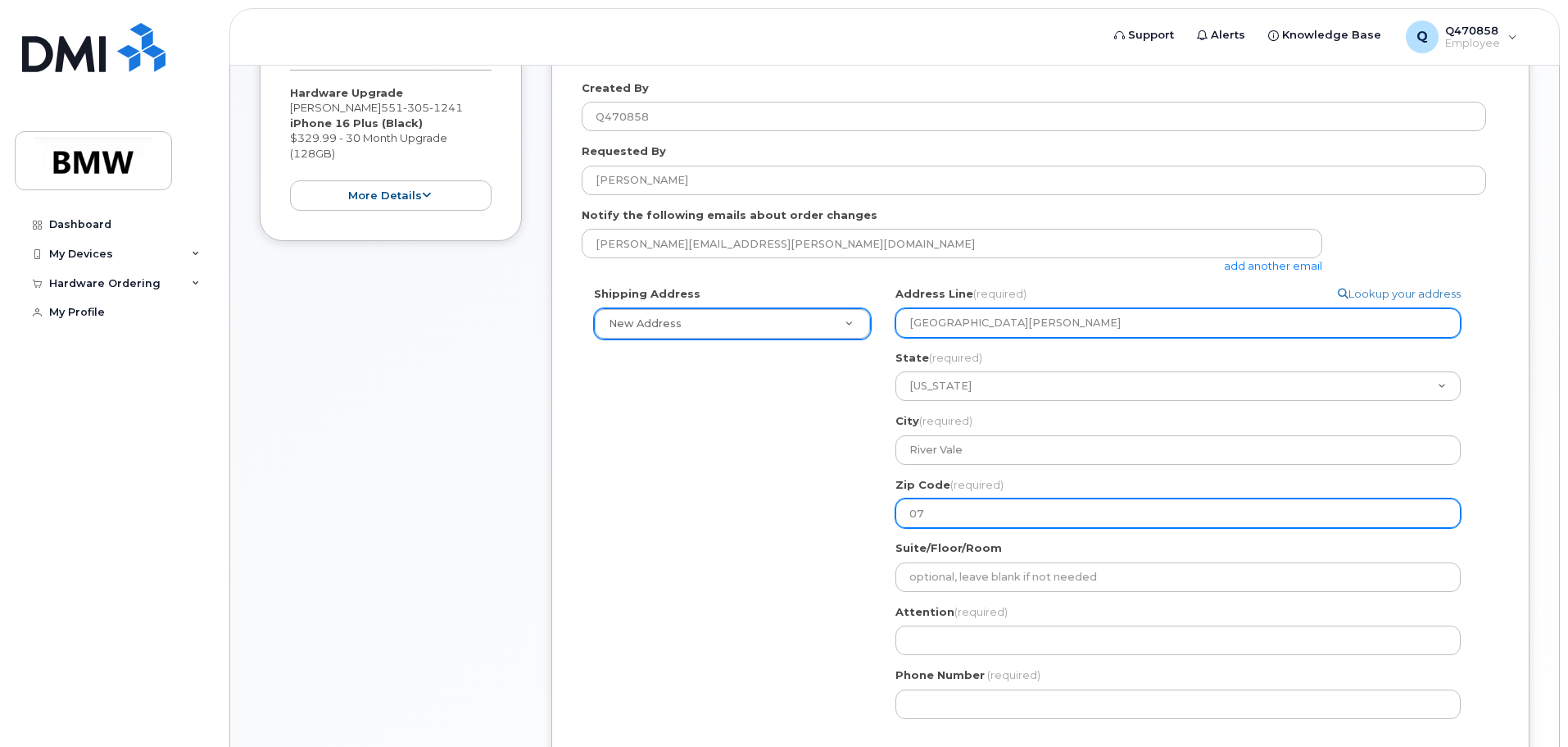
type input "076"
select select
type input "0767"
select select
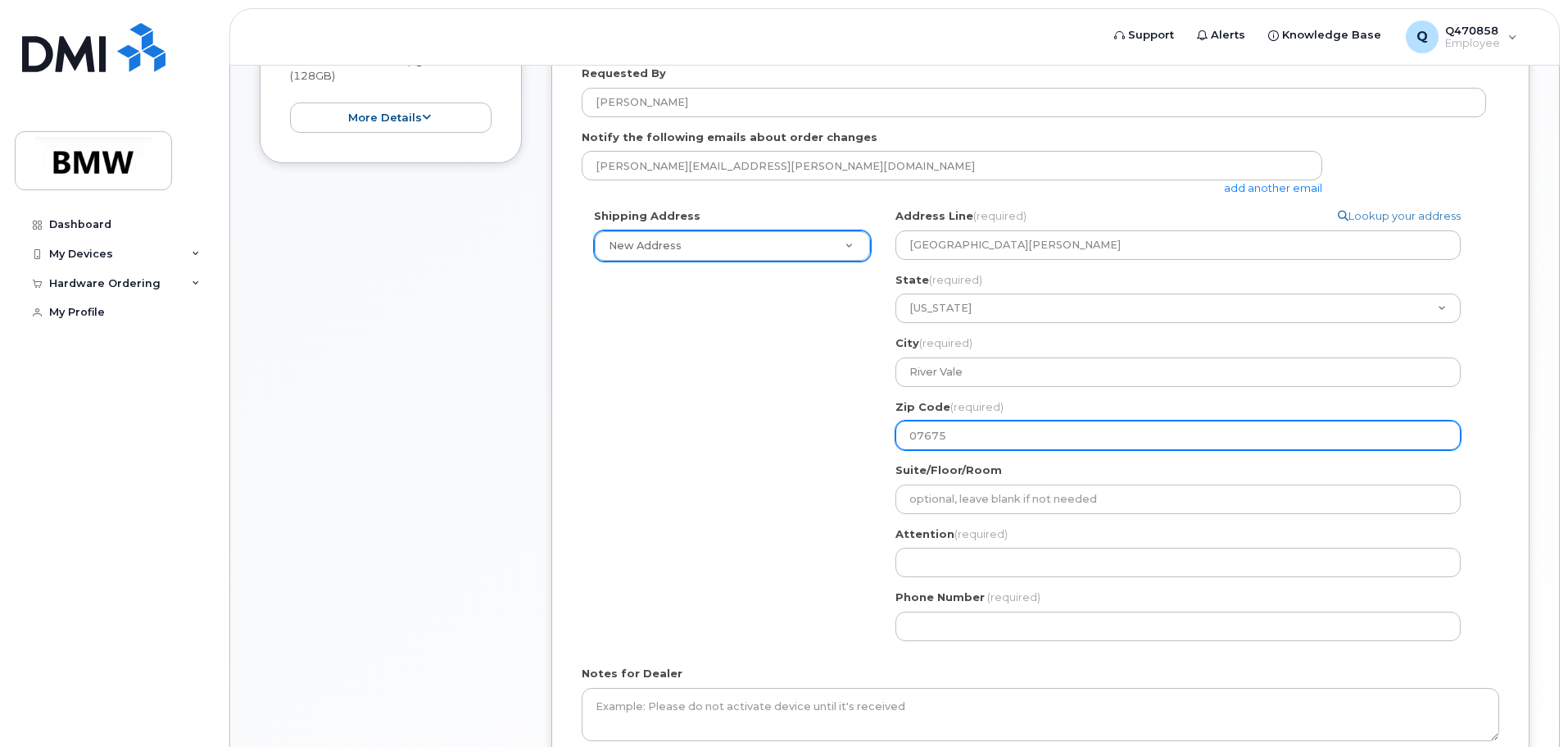
scroll to position [574, 0]
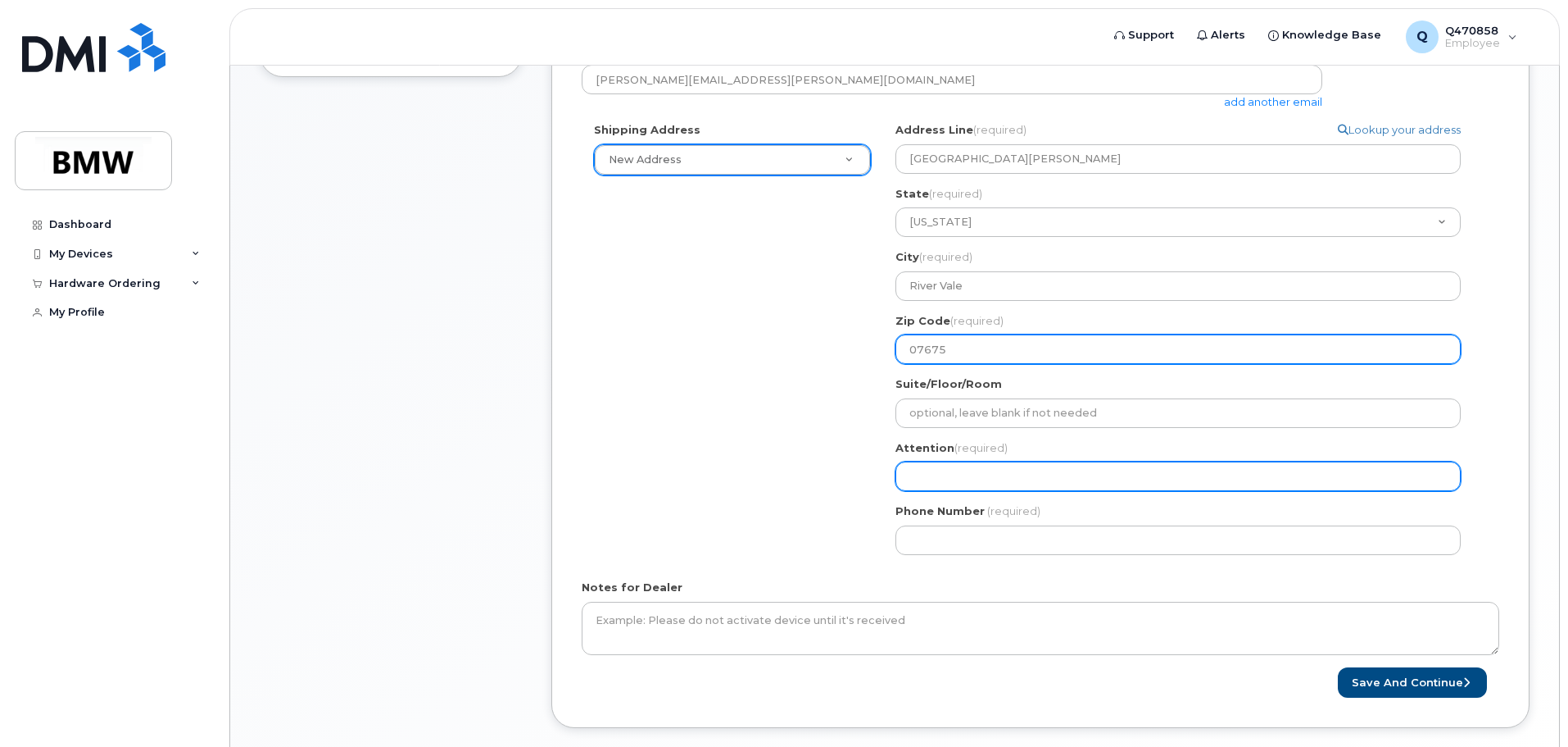
type input "07675"
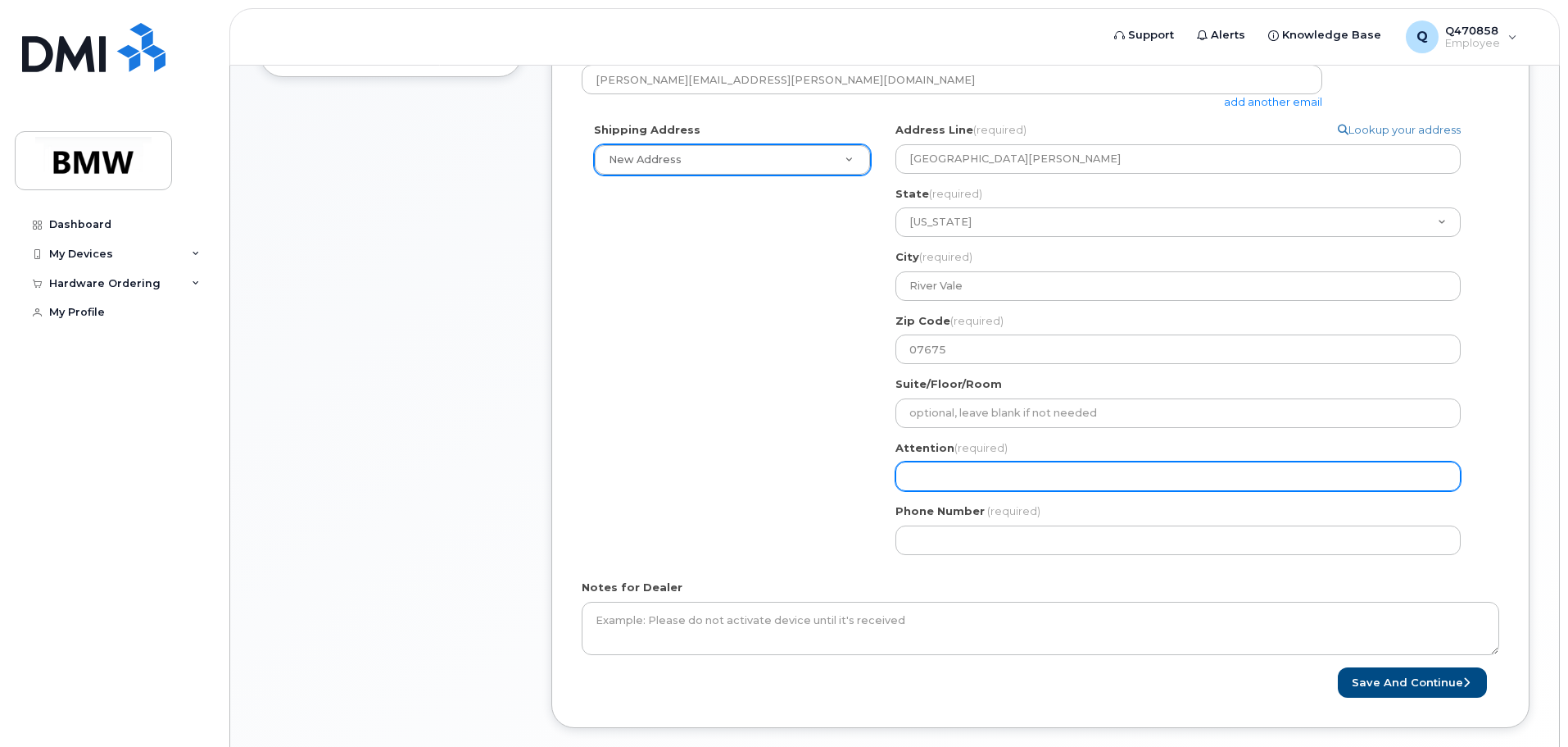
click at [1049, 472] on input "Attention (required)" at bounding box center [1178, 476] width 566 height 29
select select
type input "V"
select select
type input "Vi"
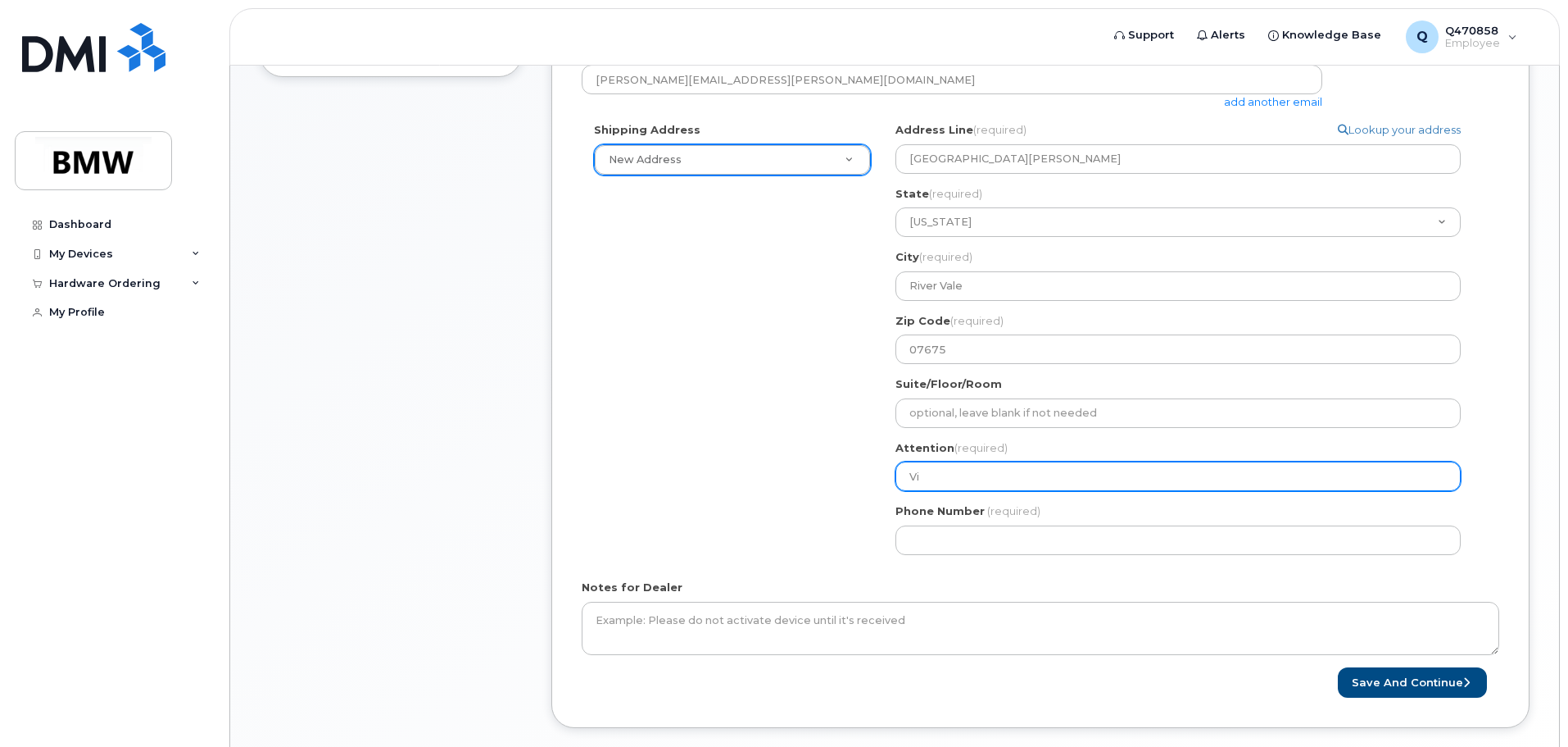
select select
type input "Vit"
select select
type input "Vito"
select select
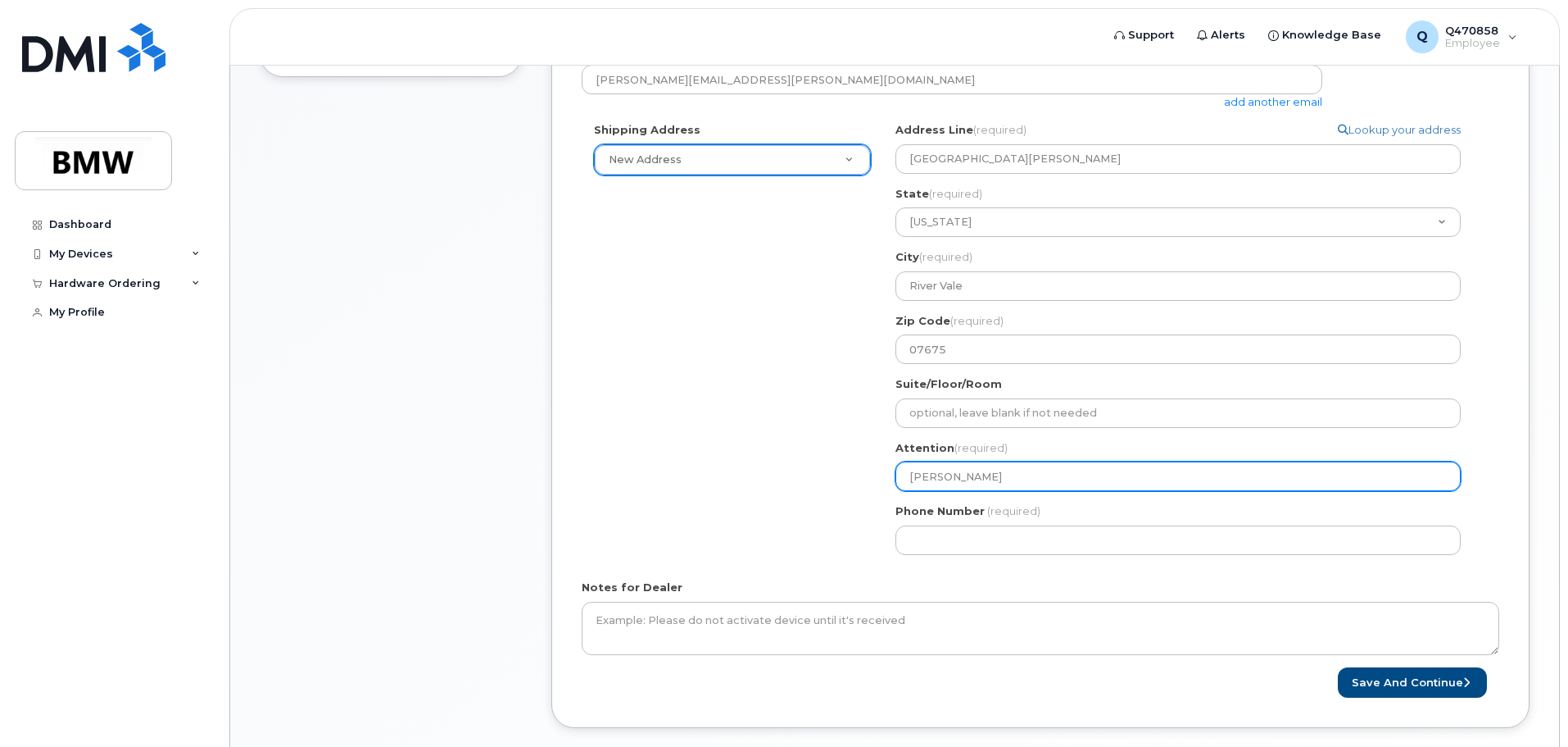
type input "Vito e"
select select
type input "Vito eS"
select select
type input "Vito e"
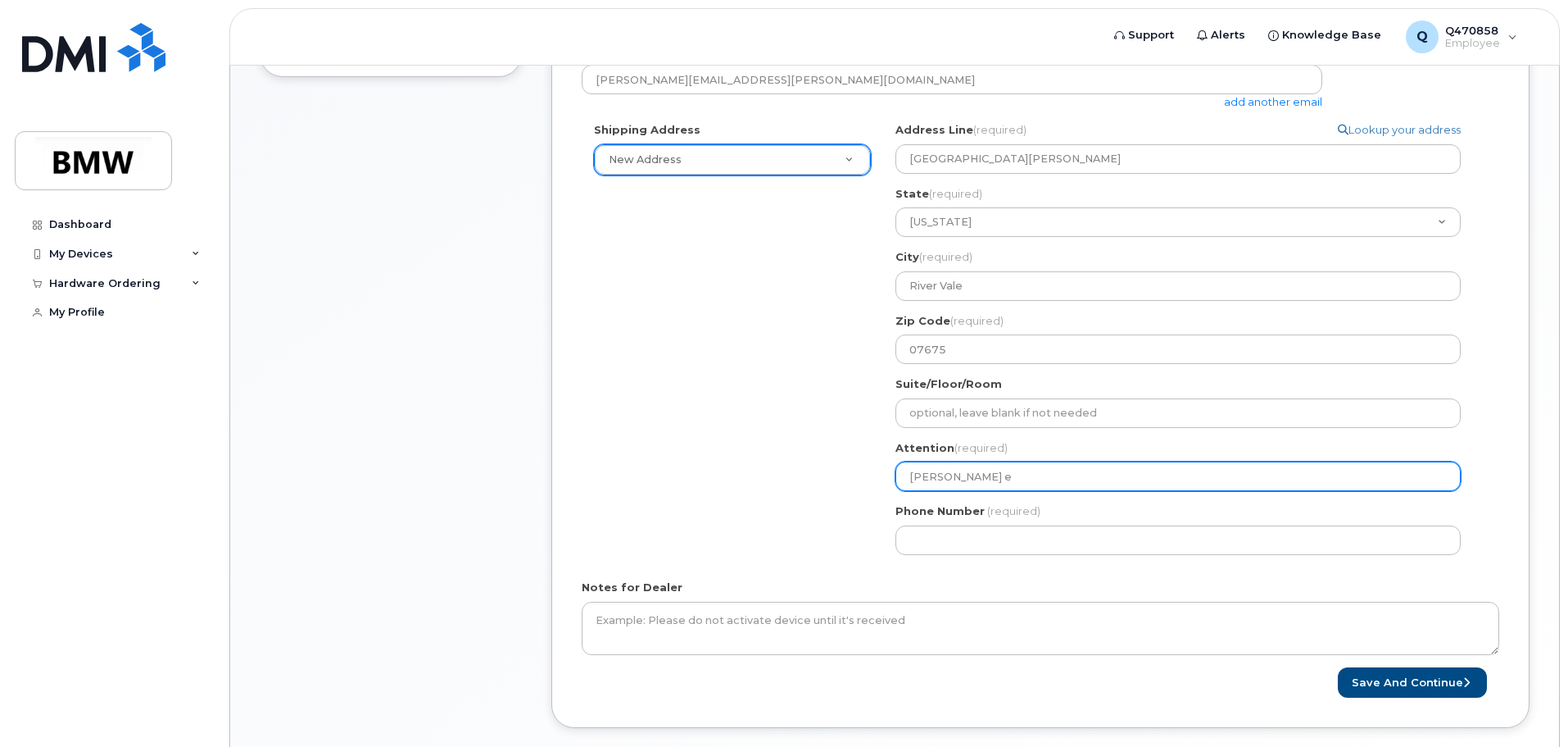
select select
type input "Vito"
select select
type input "Vito D"
select select
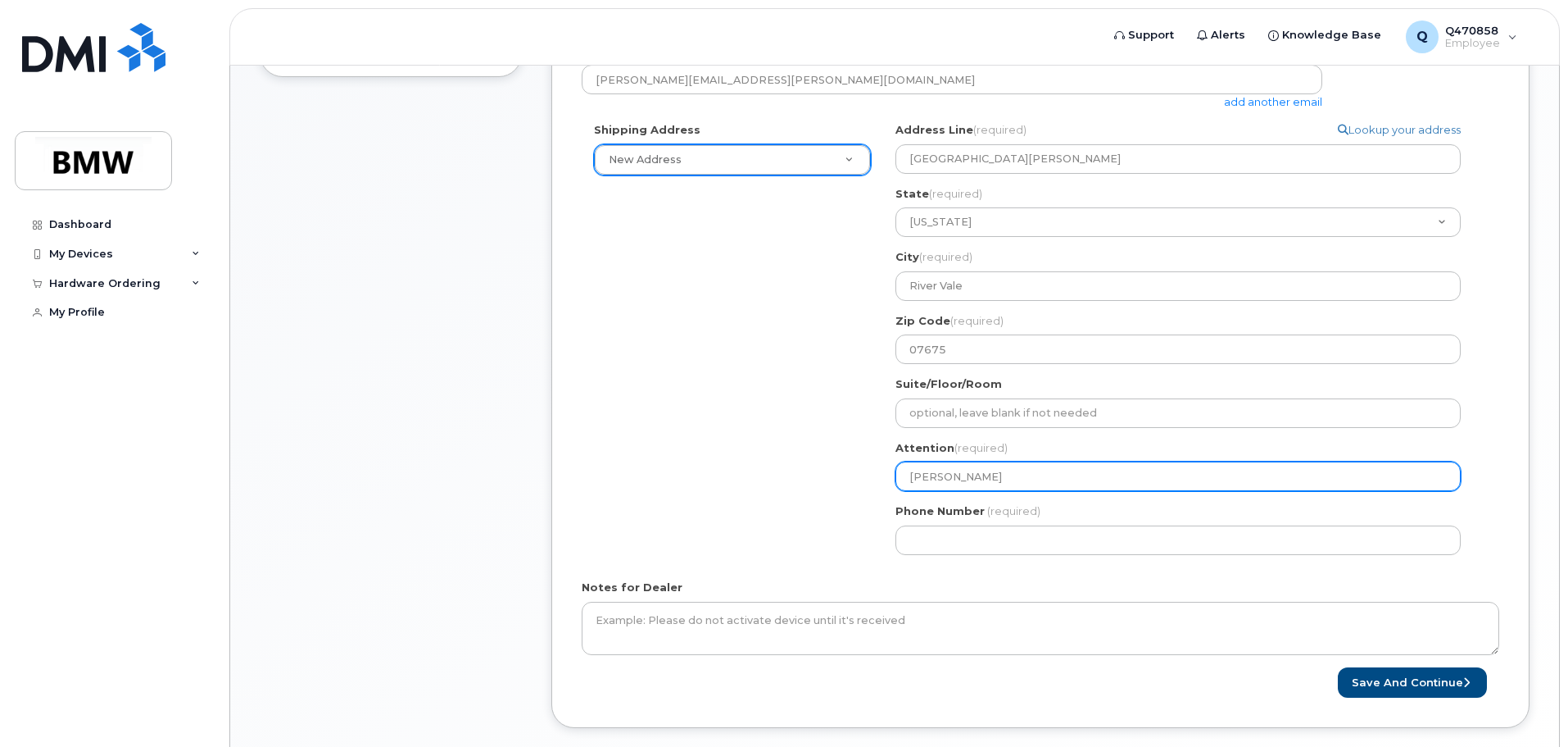
type input "Vito De"
select select
type input "Vito DeS"
select select
type input "Vito DeSt"
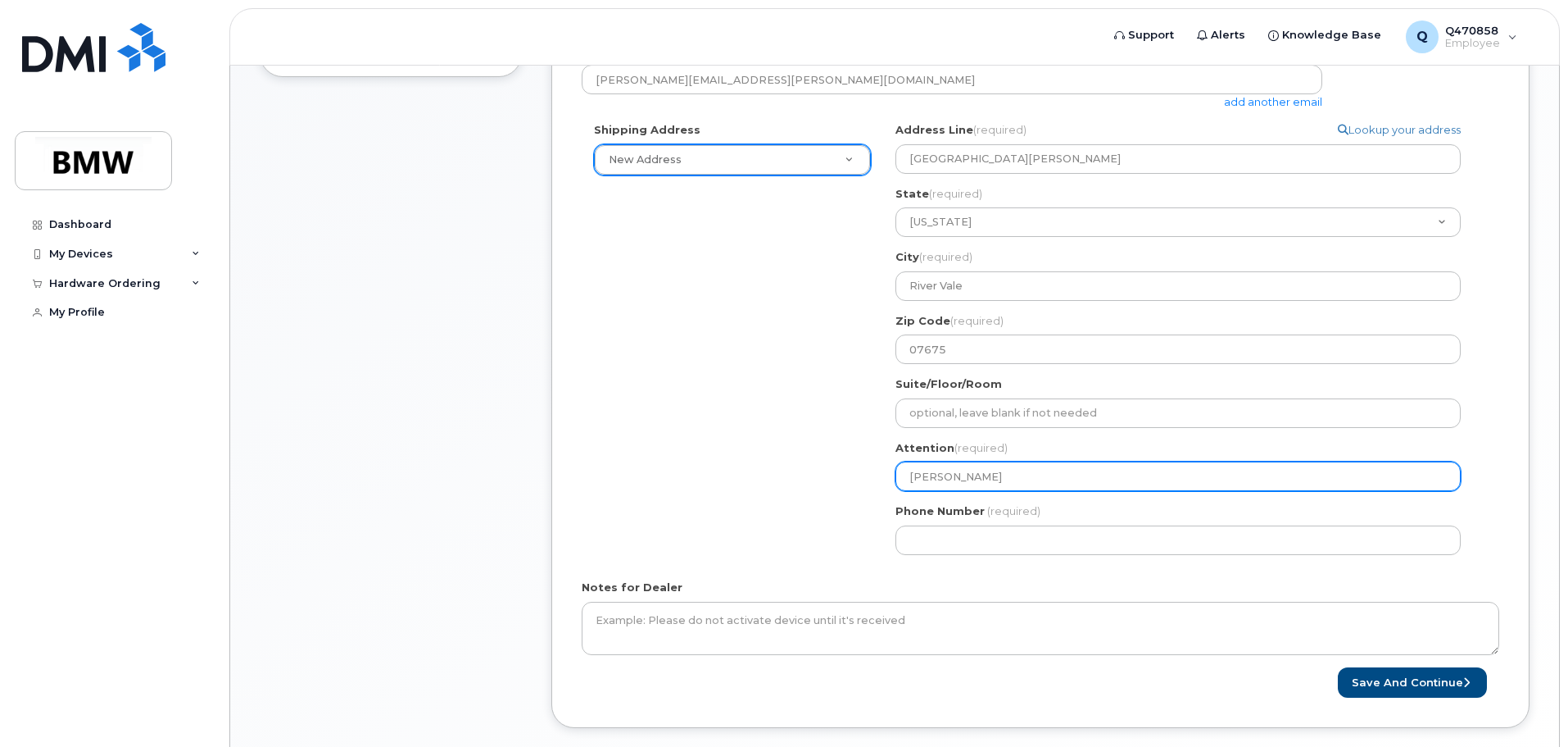
select select
type input "Vito DeS"
select select
type input "Vito DeSa"
select select
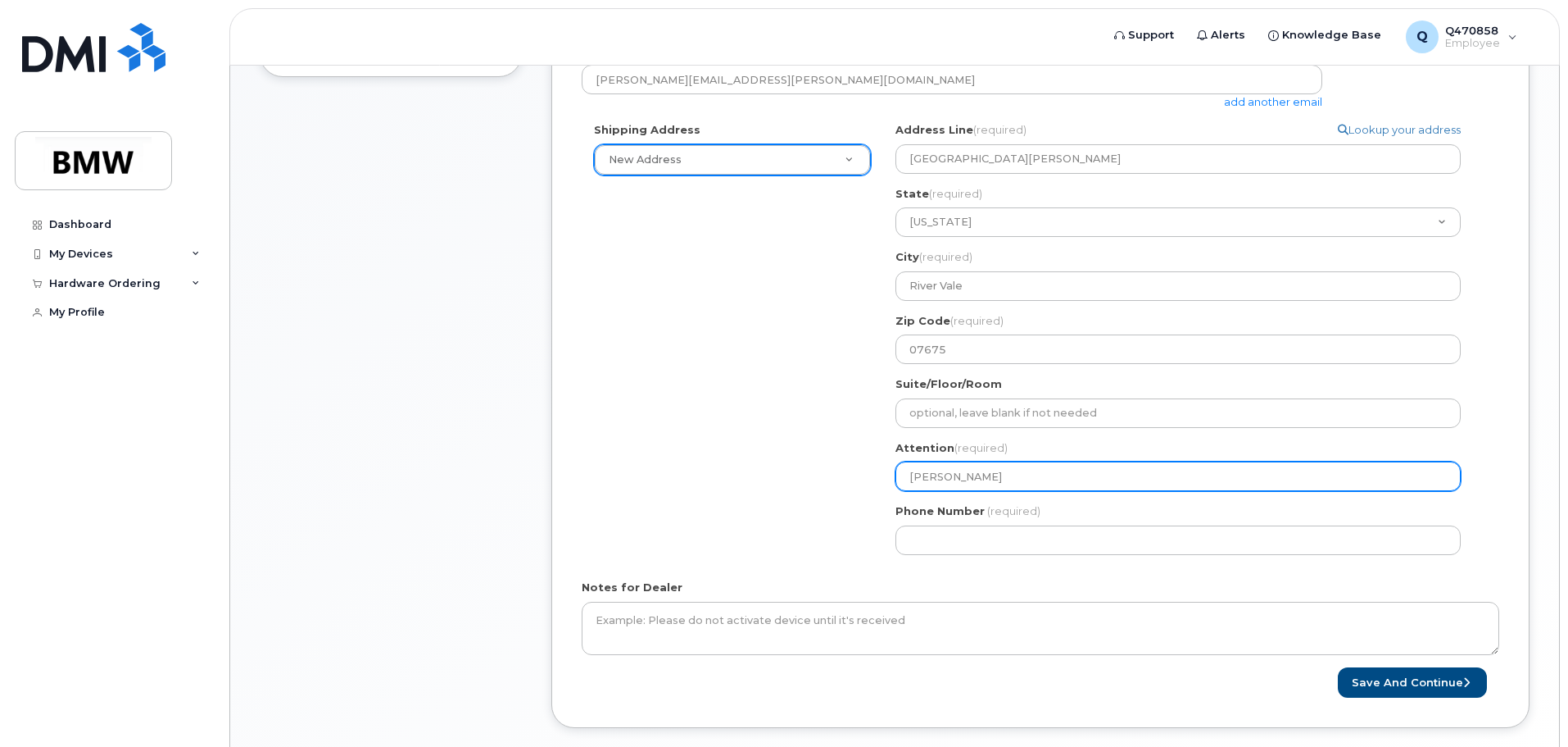
type input "Vito DeSan"
select select
type input "Vito DeSant"
select select
type input "Vito DeSanti"
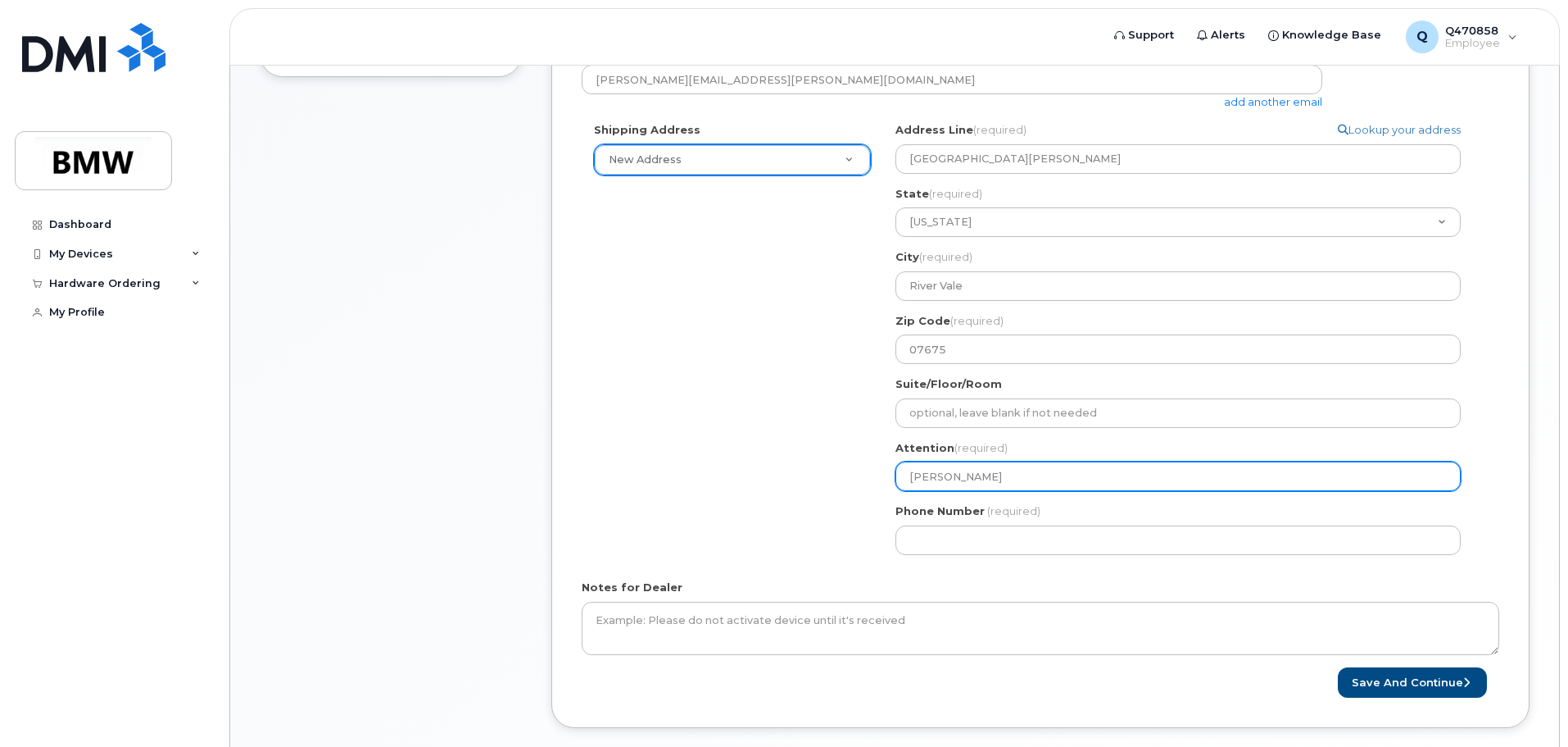
select select
type input "[PERSON_NAME]"
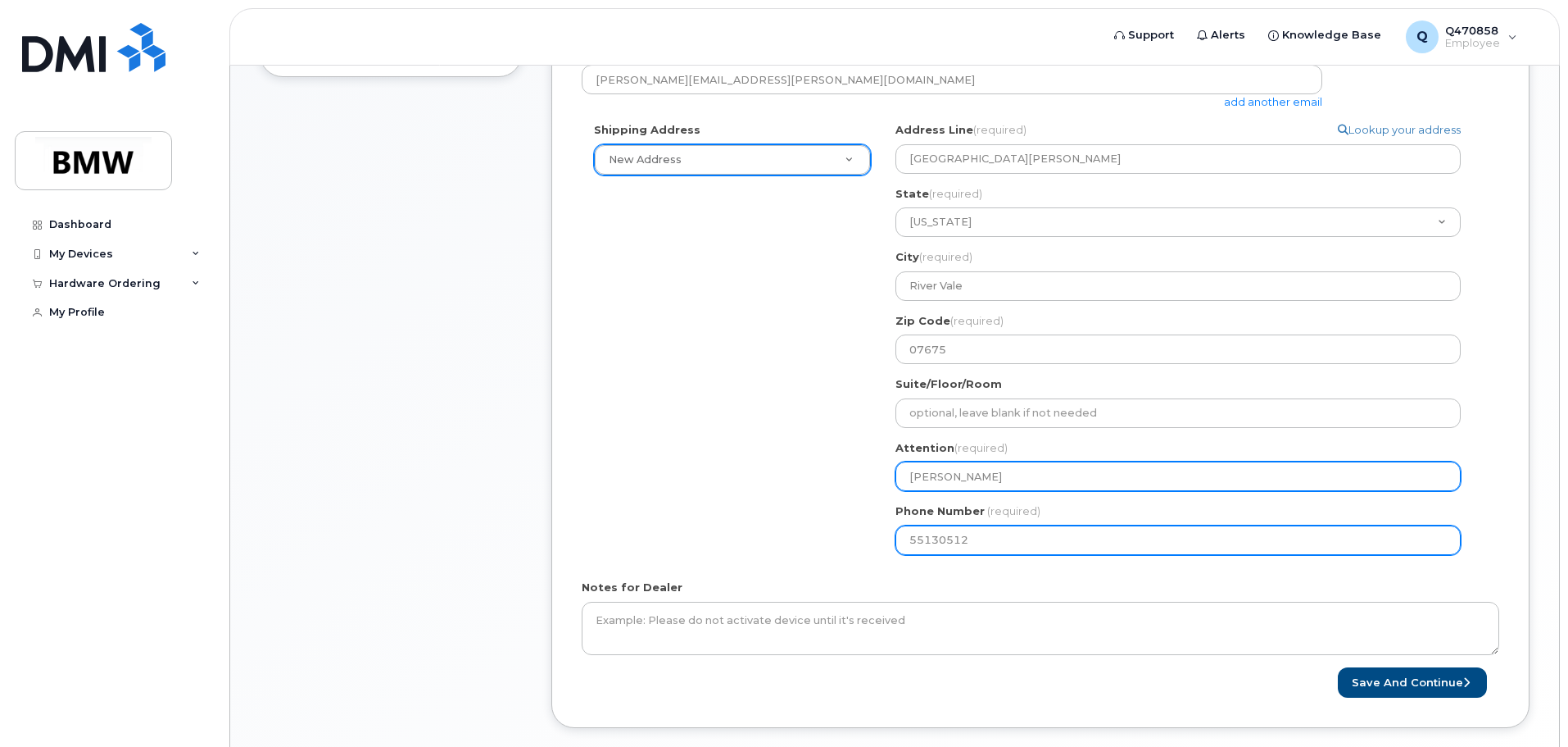
type input "551305124"
select select
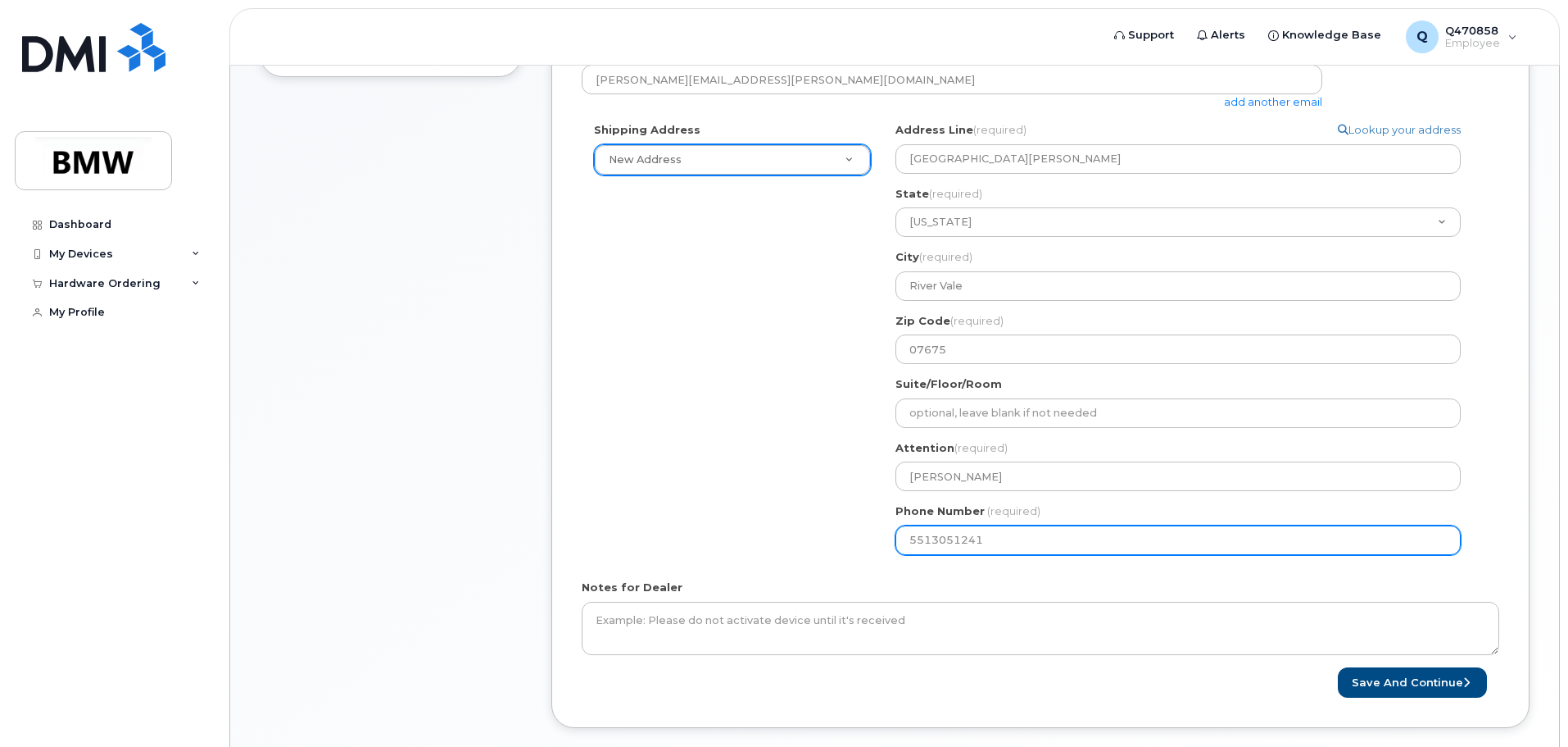
type input "5513051241"
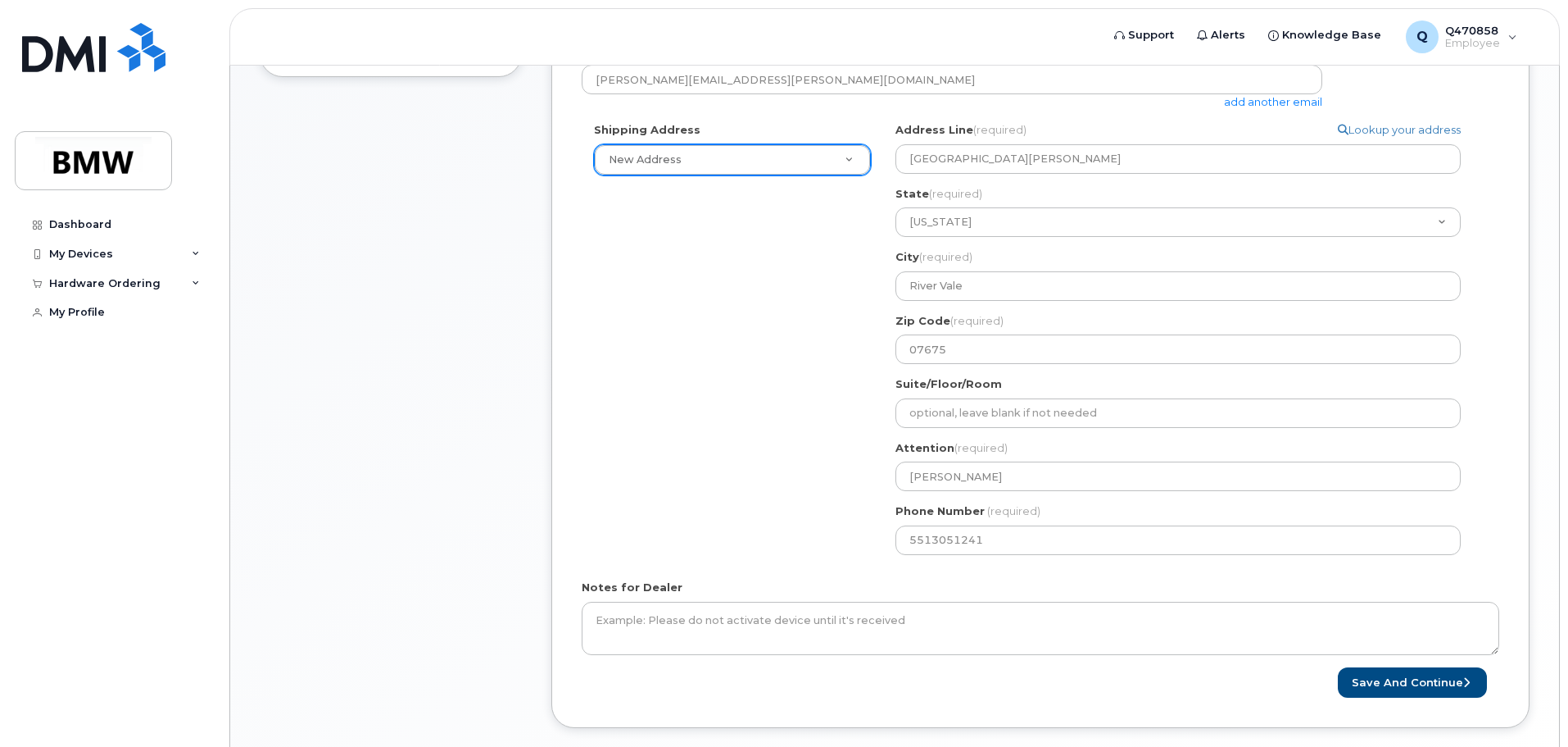
click at [1058, 573] on form "* Note: If you select “New Address,” and wish to have the device sent to a pers…" at bounding box center [1041, 267] width 917 height 860
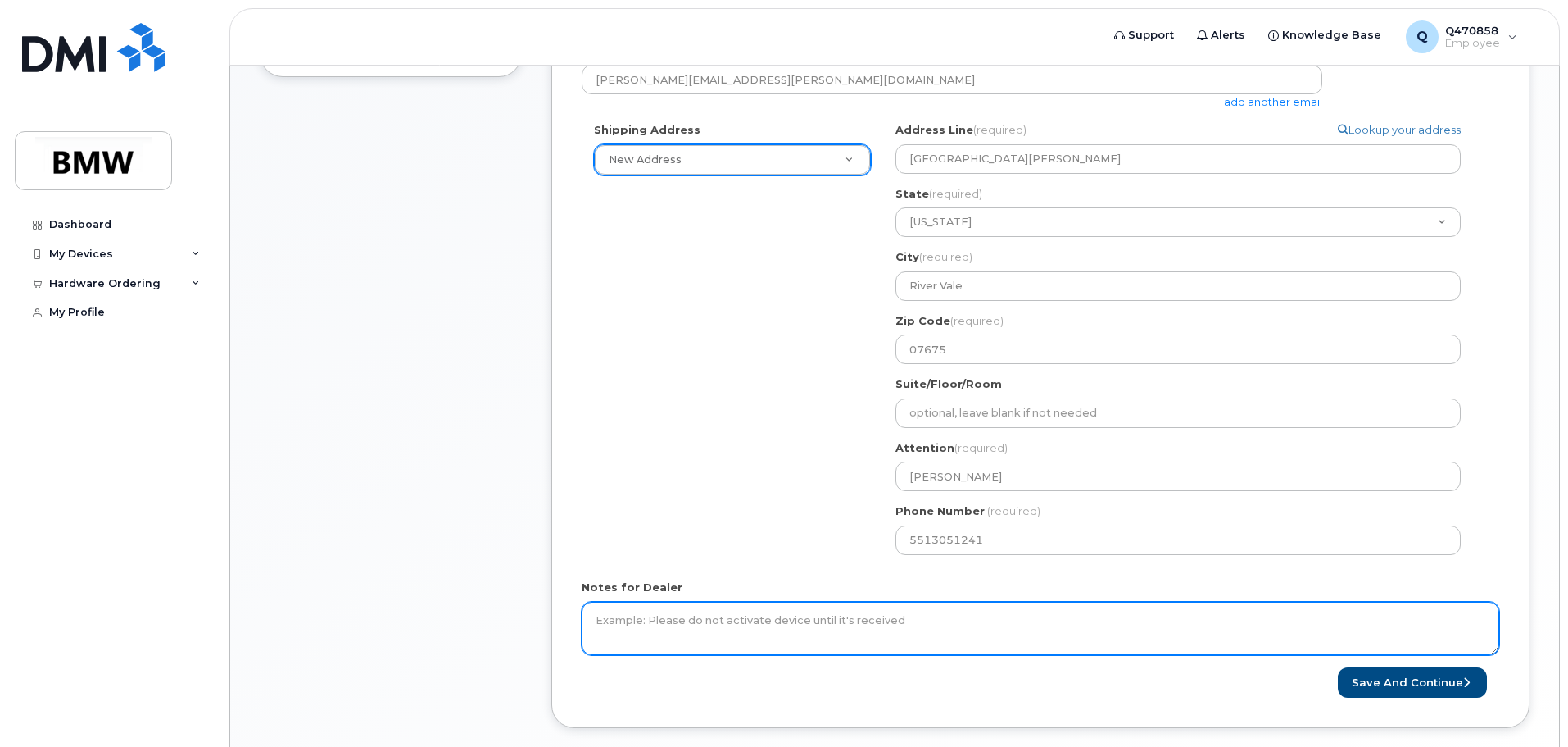
click at [731, 622] on textarea "Notes for Dealer" at bounding box center [1041, 628] width 917 height 54
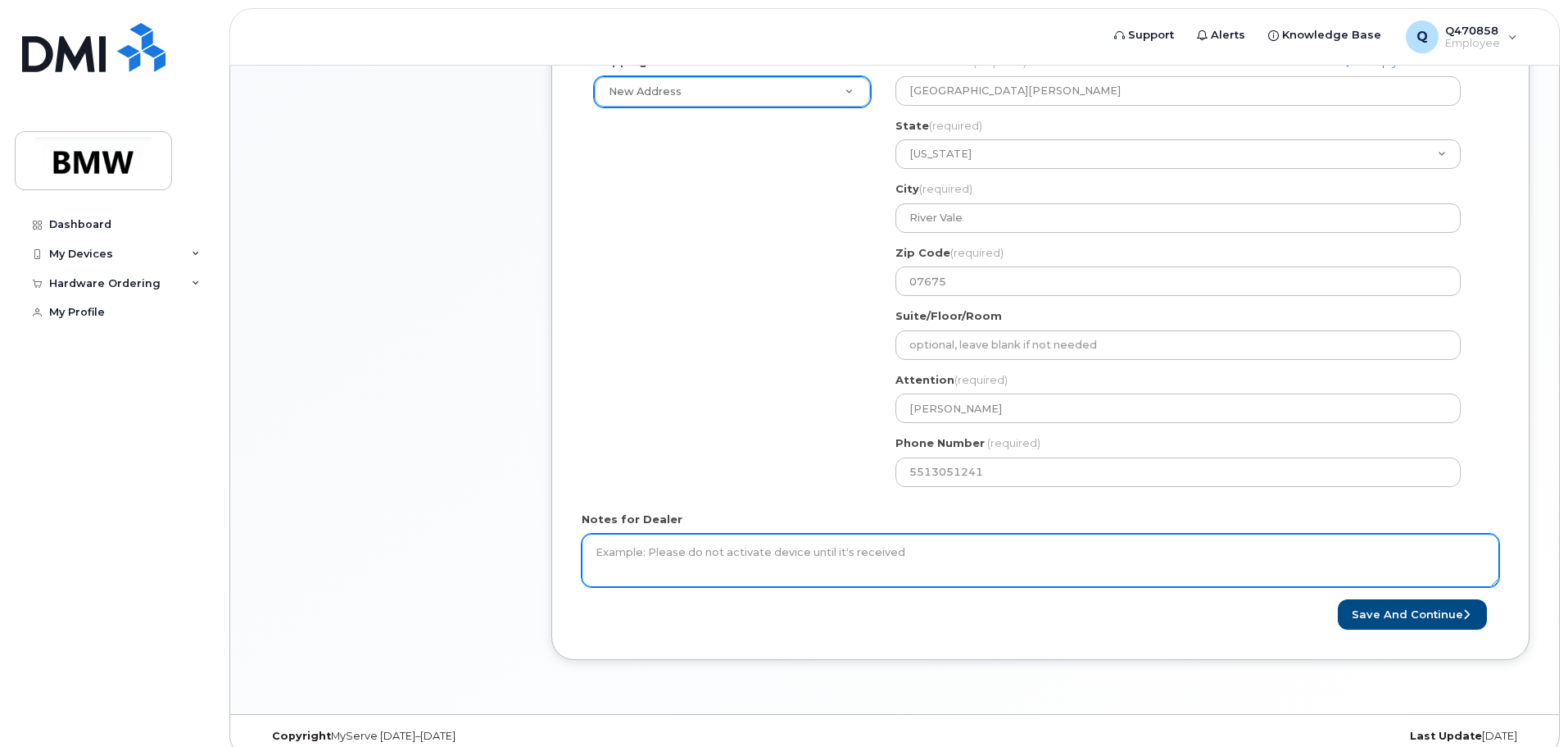
scroll to position [662, 0]
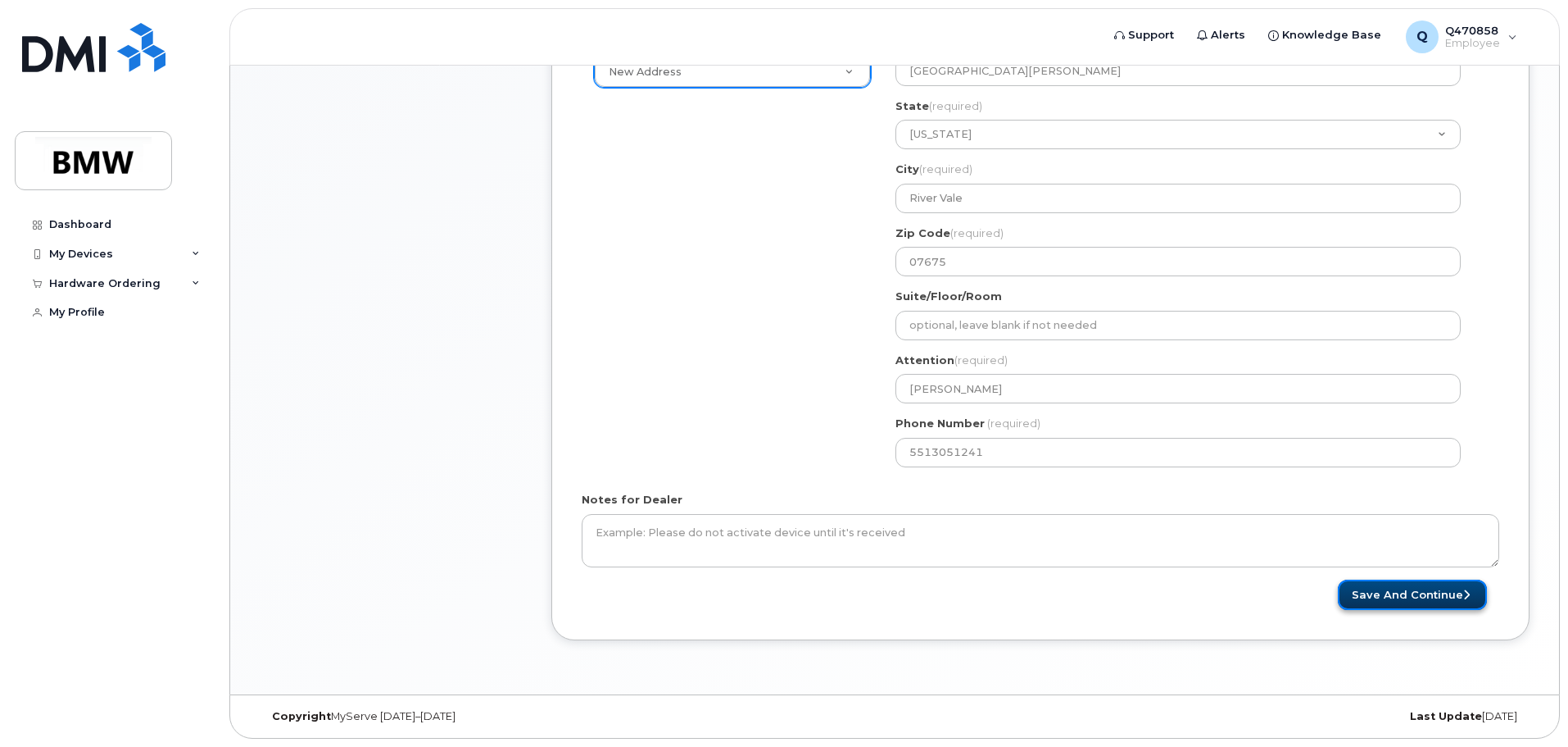
click at [1351, 593] on button "Save and Continue" at bounding box center [1412, 594] width 149 height 30
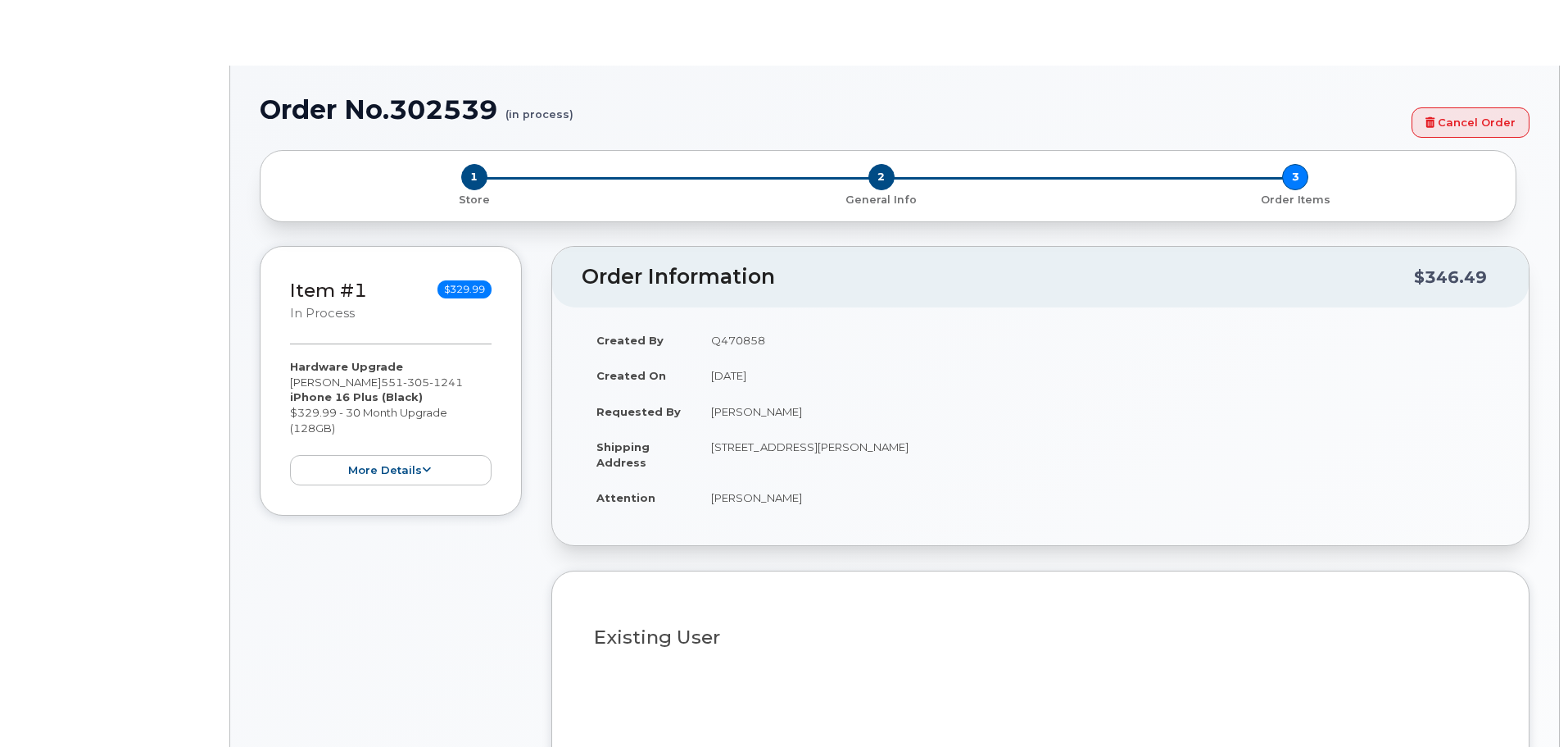
type input "1895820"
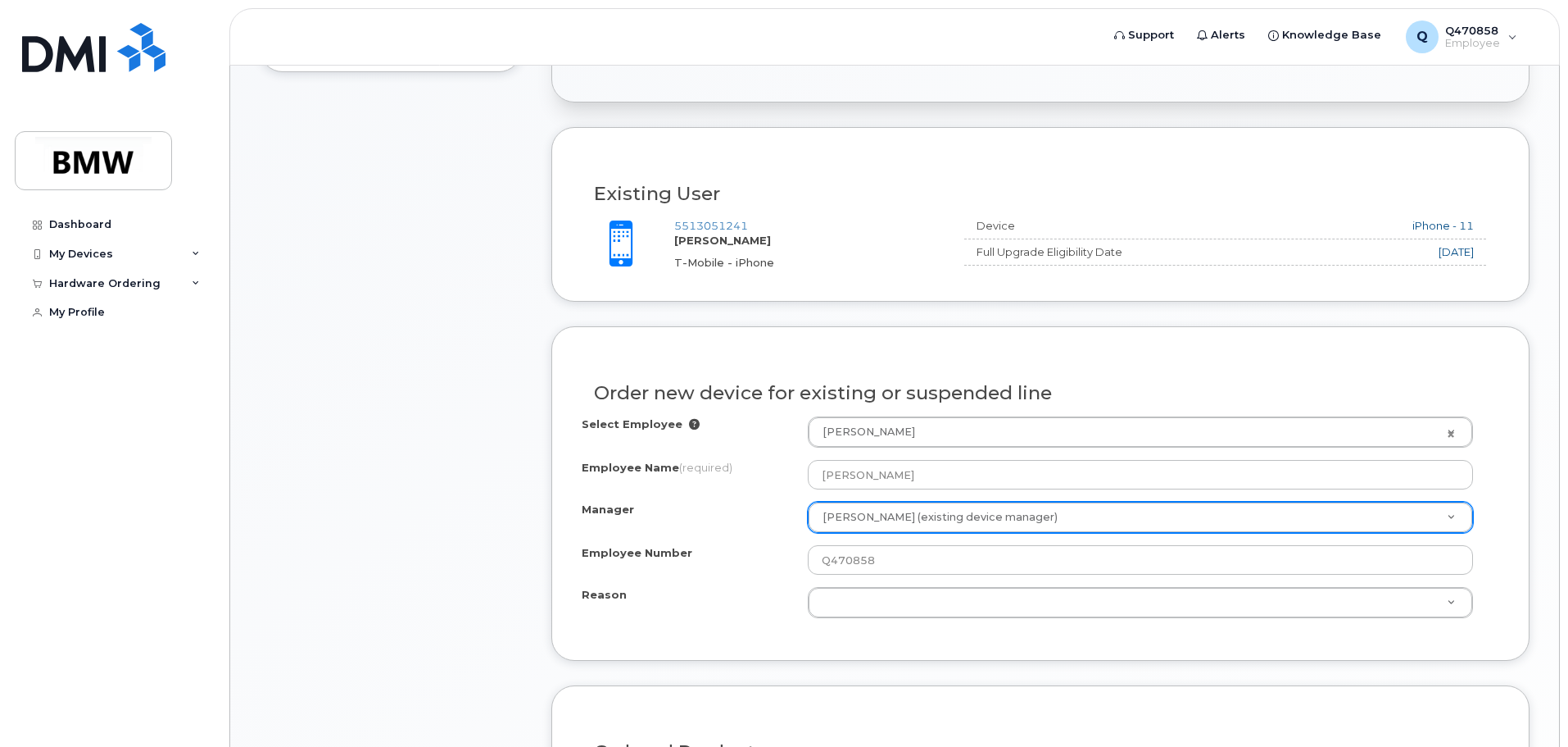
scroll to position [738, 0]
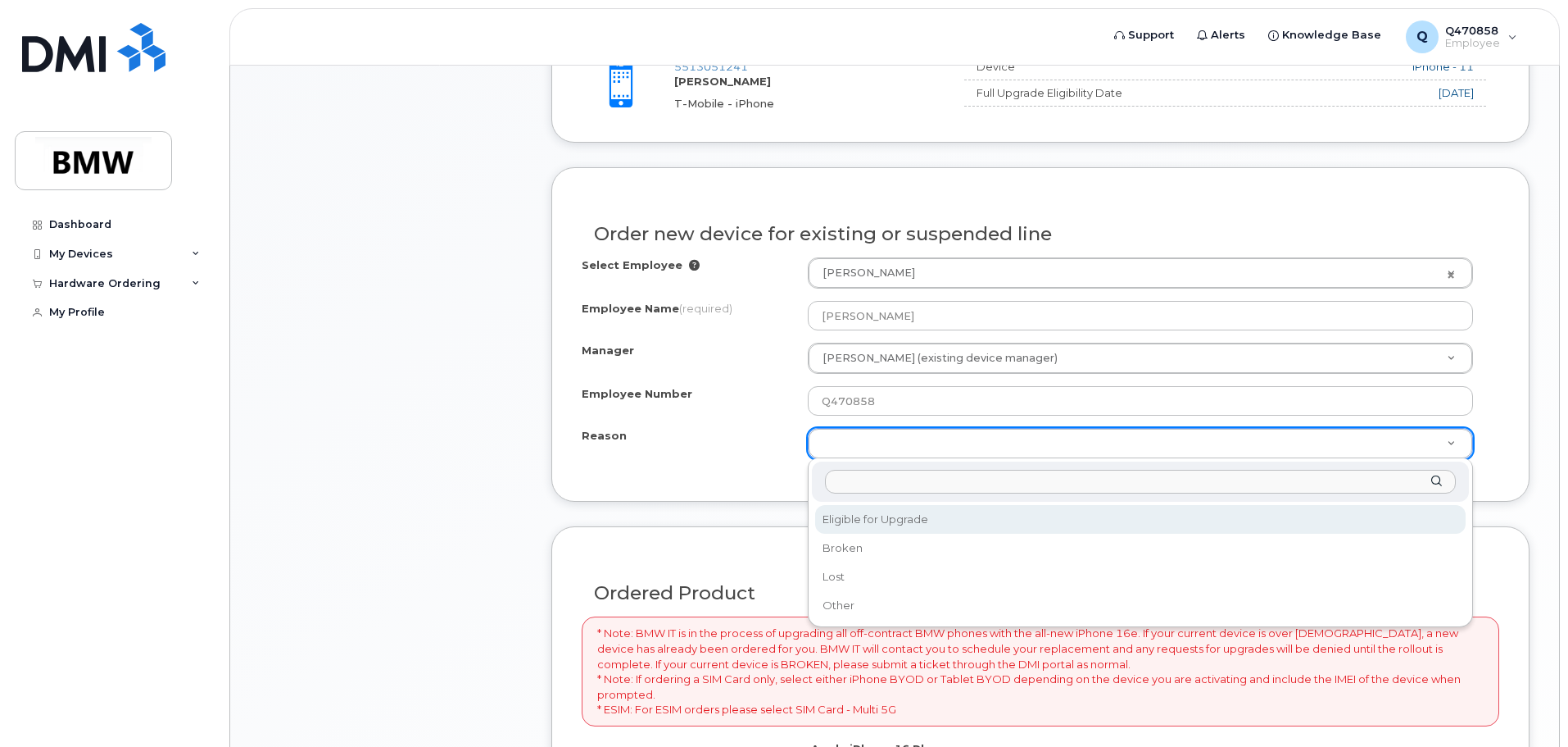
select select "eligible_for_upgrade"
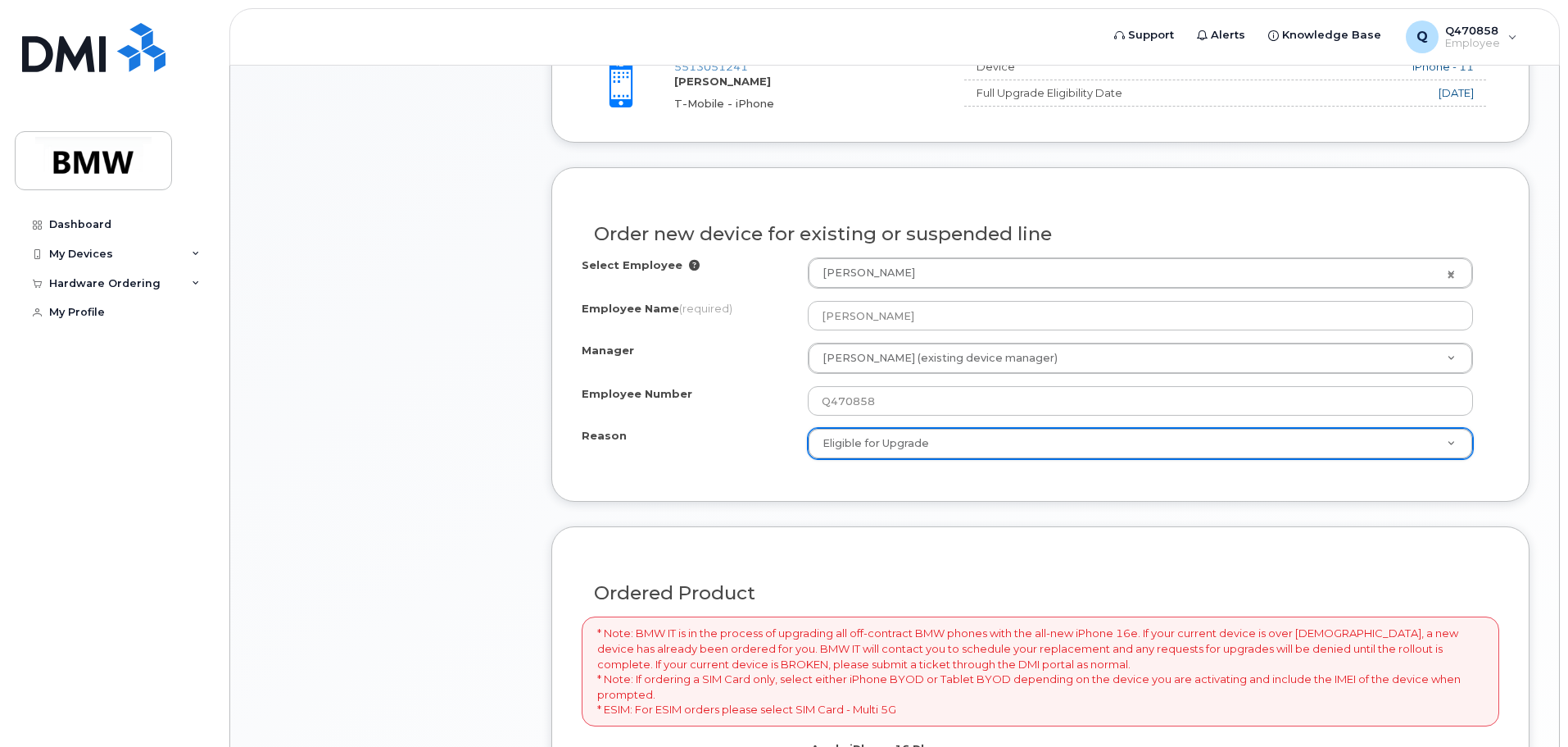
click at [453, 454] on div "Item #1 in process $329.99 Hardware Upgrade Vito DeSantis 551 305 1241 iPhone 1…" at bounding box center [390, 384] width 262 height 1482
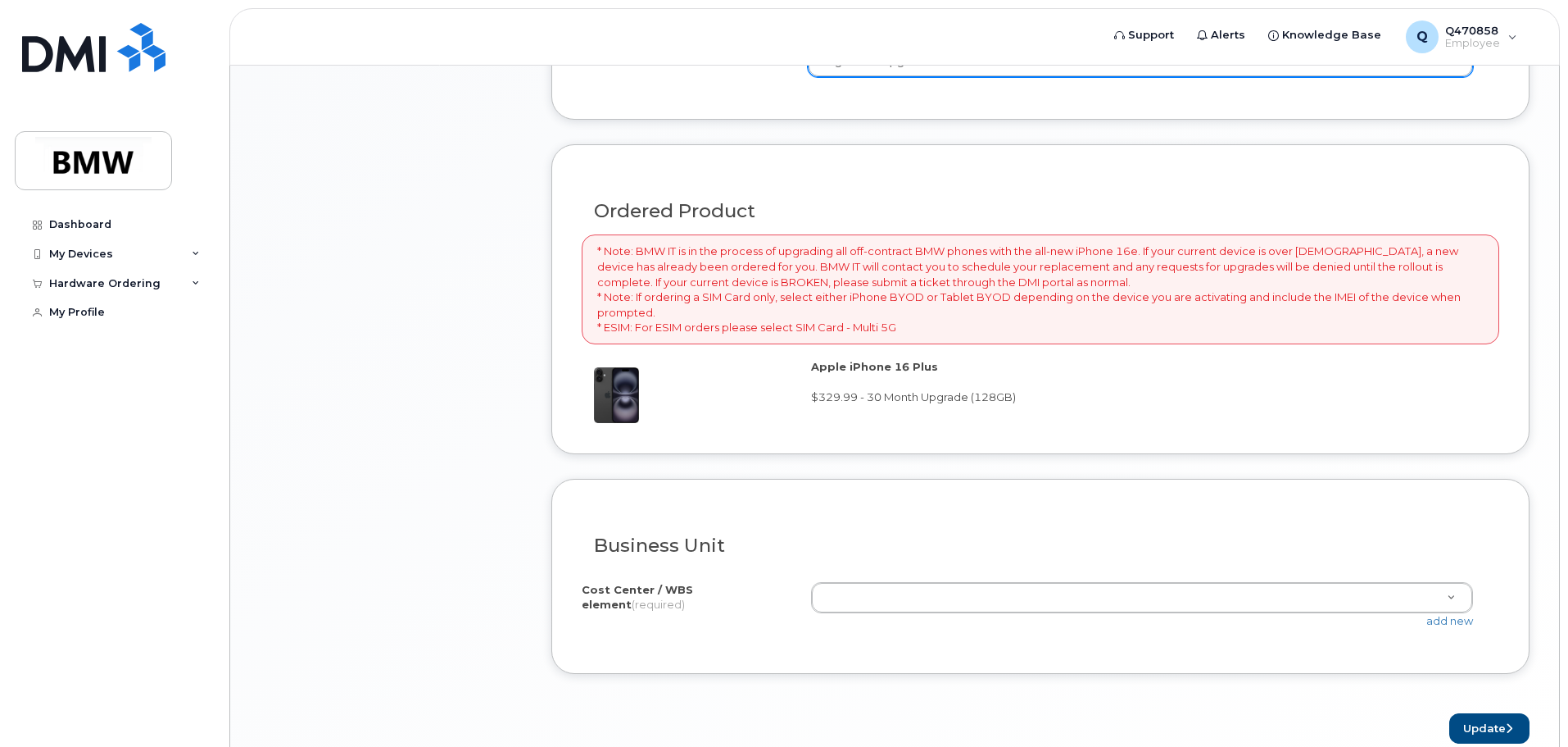
scroll to position [1147, 0]
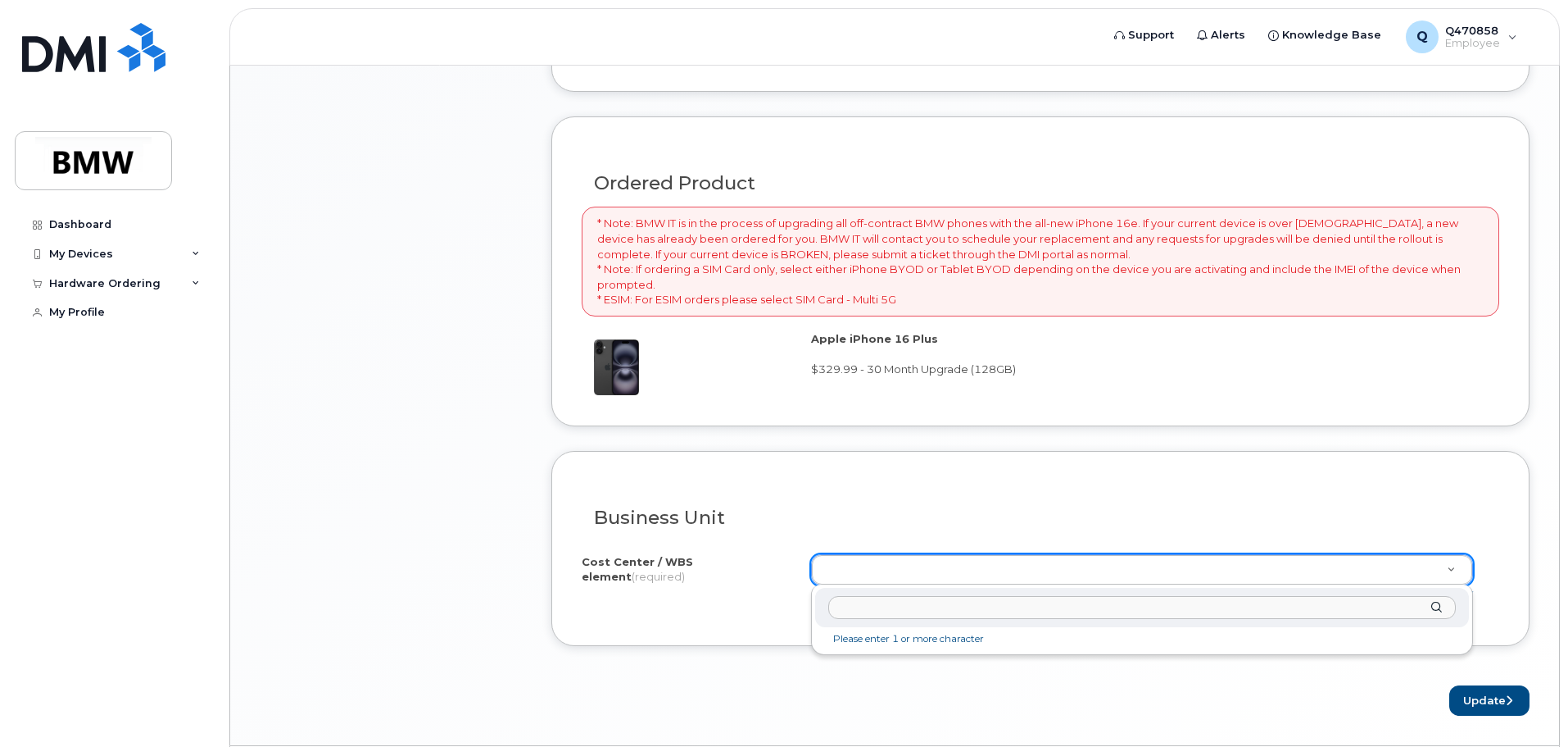
drag, startPoint x: 436, startPoint y: 418, endPoint x: 741, endPoint y: 571, distance: 341.2
click at [876, 610] on input "text" at bounding box center [1142, 608] width 628 height 24
paste input "D302.612093.02.03"
type input "D302.612093.02.03"
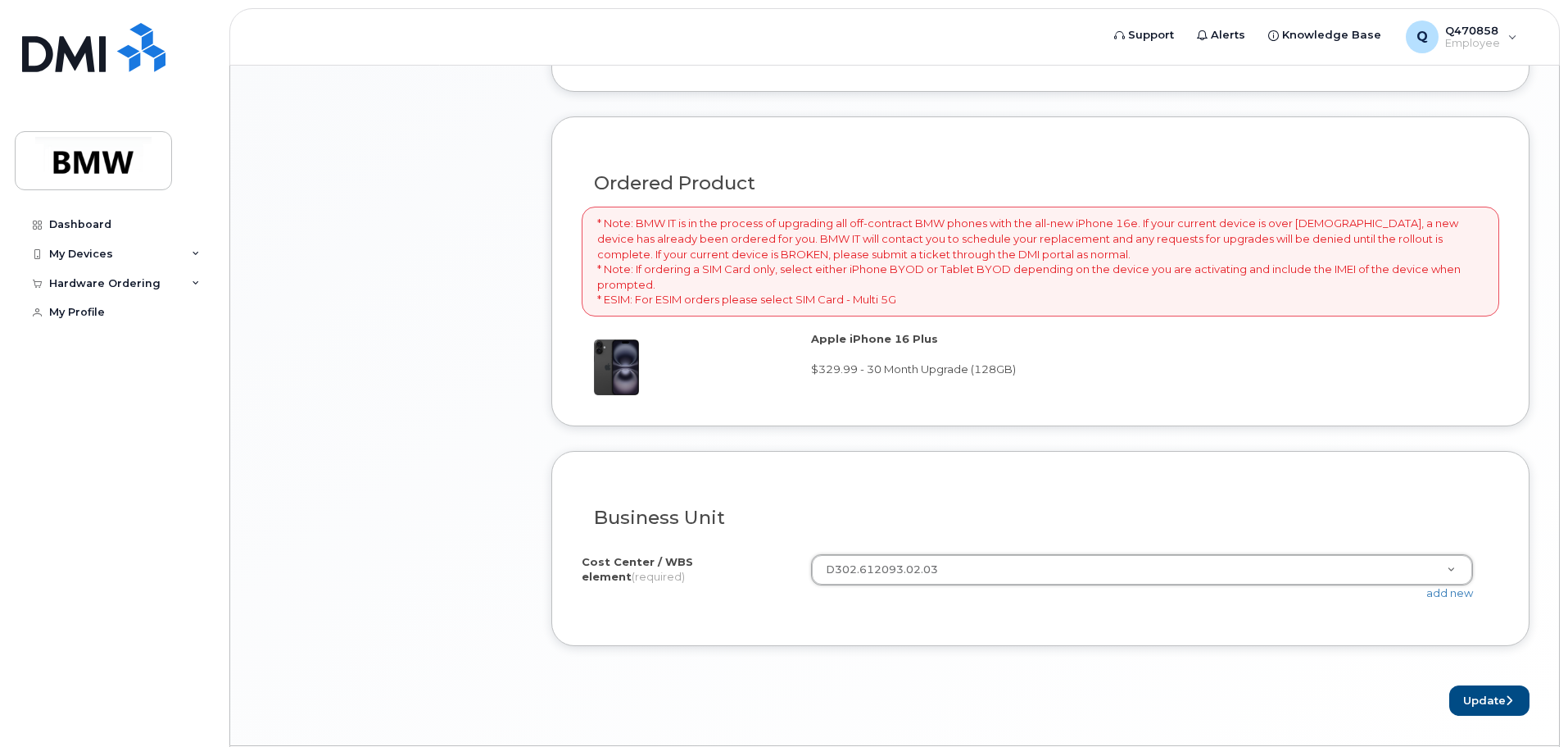
click at [1114, 690] on div "Update" at bounding box center [1040, 700] width 979 height 30
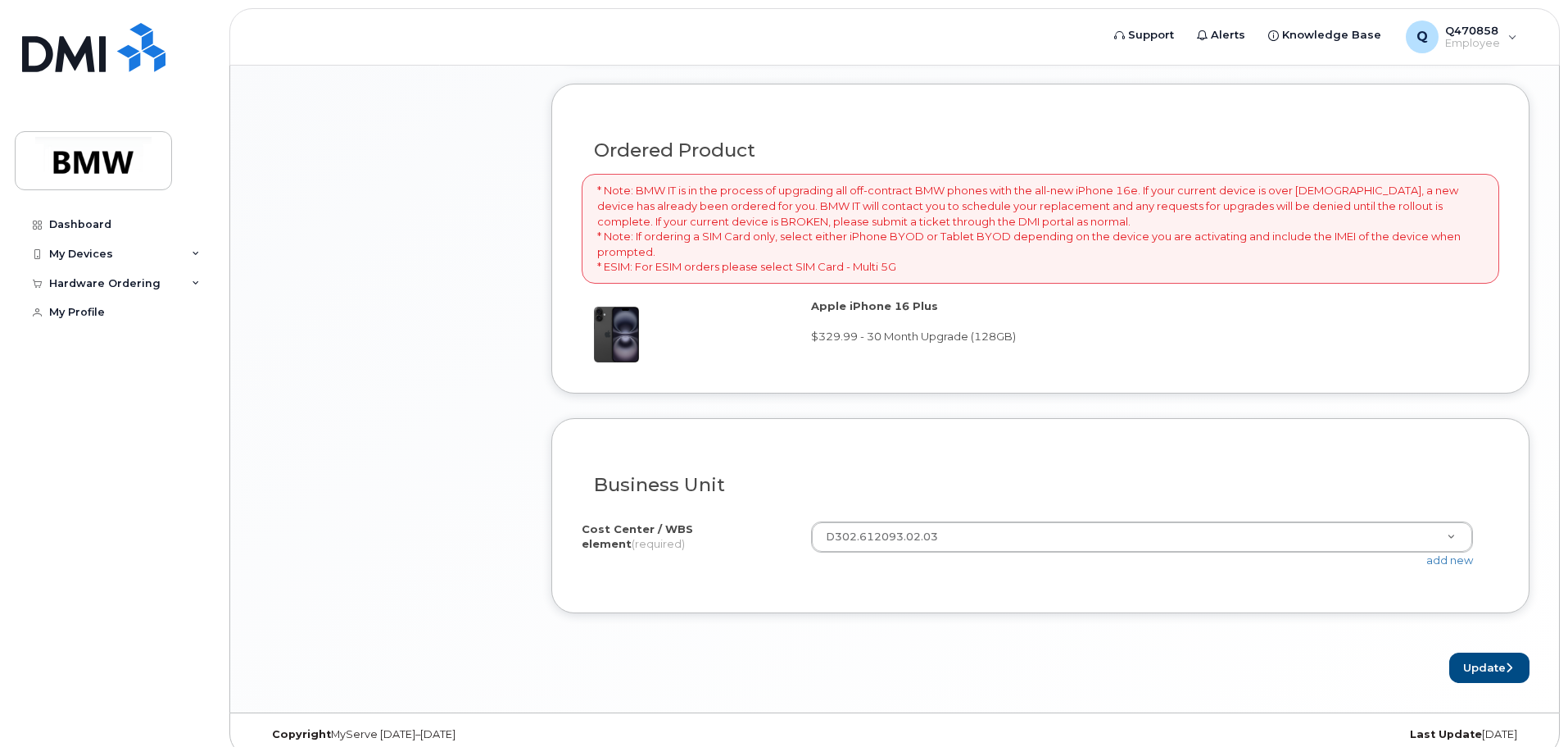
scroll to position [1199, 0]
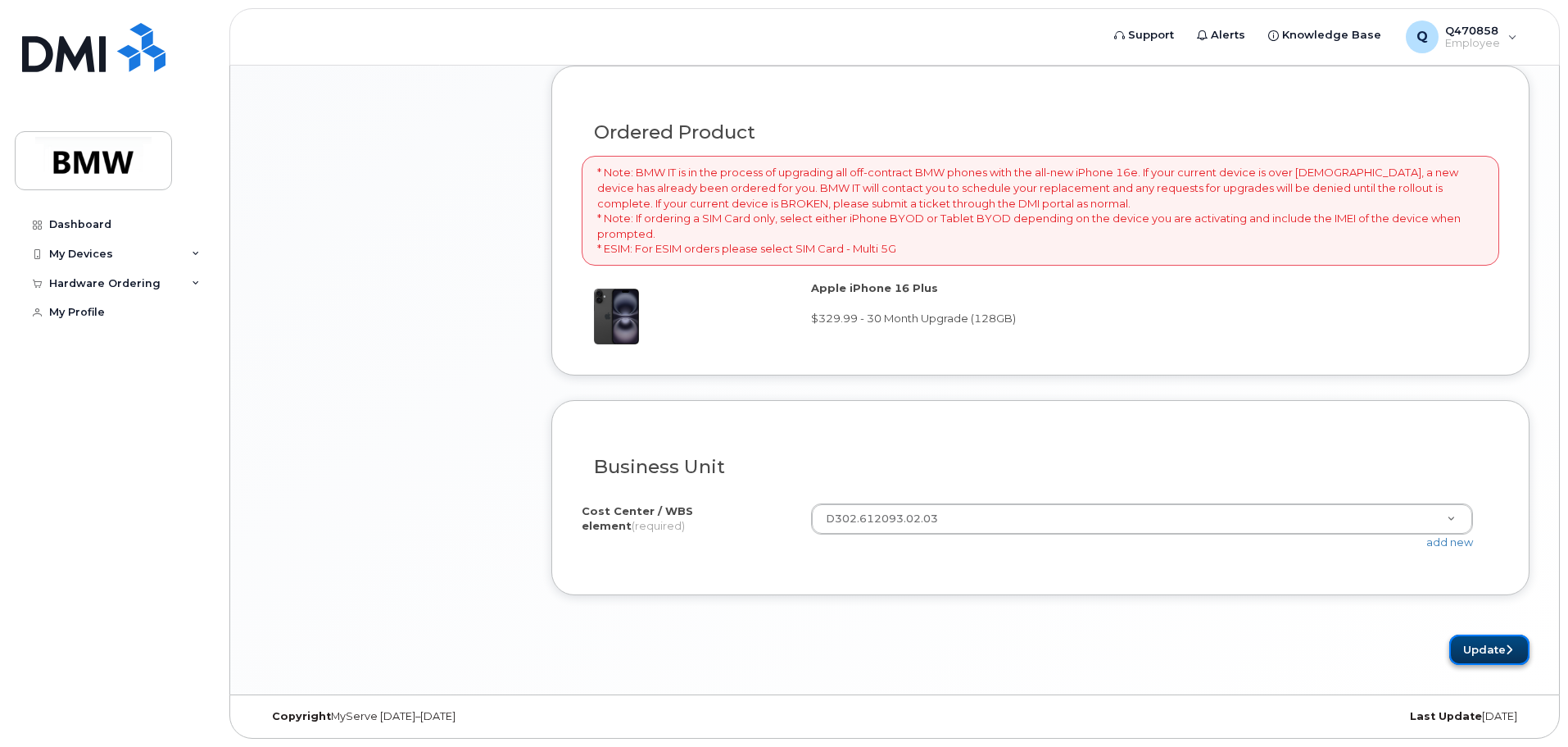
click at [1467, 654] on button "Update" at bounding box center [1489, 649] width 80 height 30
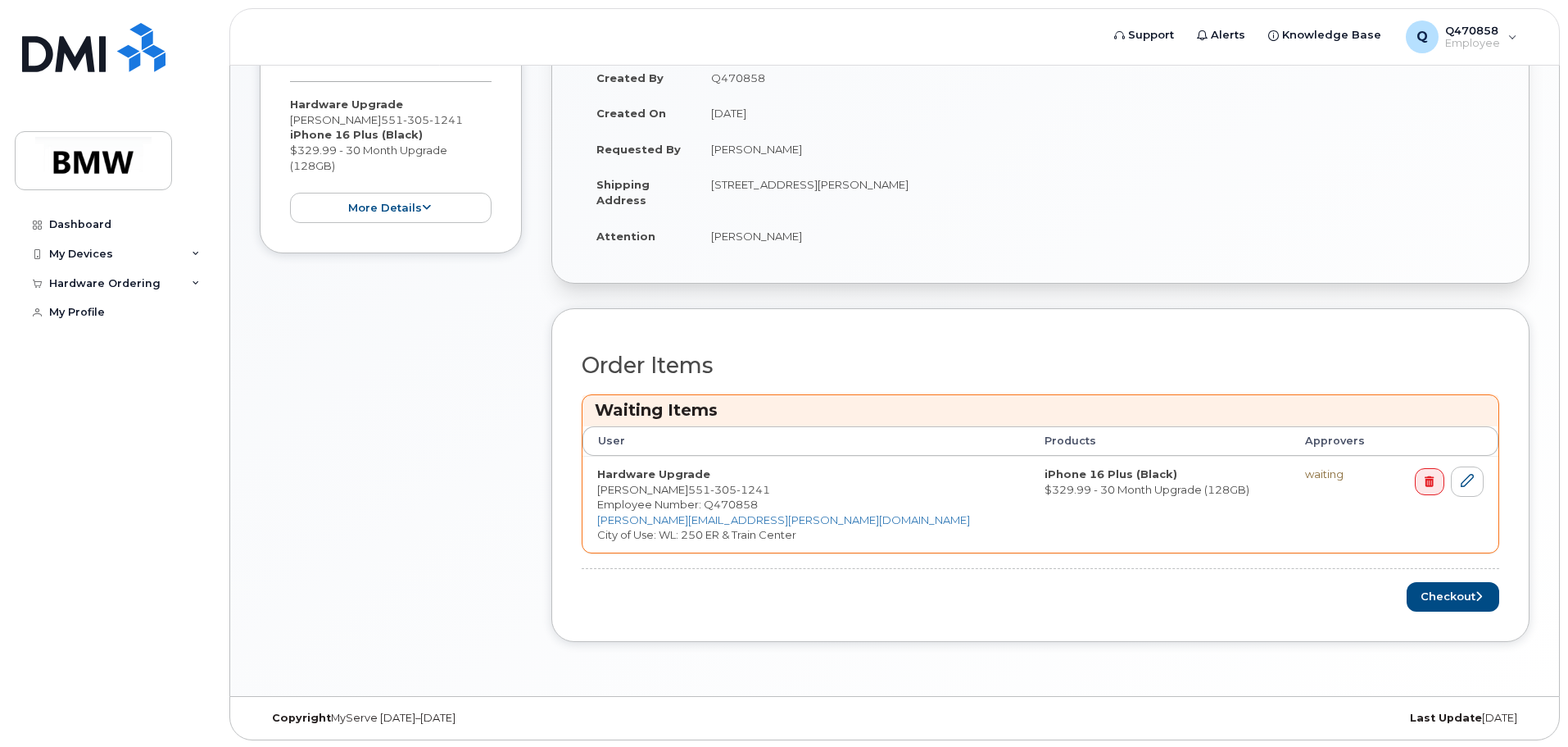
scroll to position [470, 0]
drag, startPoint x: 477, startPoint y: 488, endPoint x: 485, endPoint y: 480, distance: 11.3
click at [479, 485] on div "Item #1 in process $329.99 Hardware Upgrade [PERSON_NAME] [PHONE_NUMBER] iPhone…" at bounding box center [390, 324] width 262 height 684
click at [357, 375] on div "Item #1 in process $329.99 Hardware Upgrade [PERSON_NAME] [PHONE_NUMBER] iPhone…" at bounding box center [390, 324] width 262 height 684
